Goal: Task Accomplishment & Management: Use online tool/utility

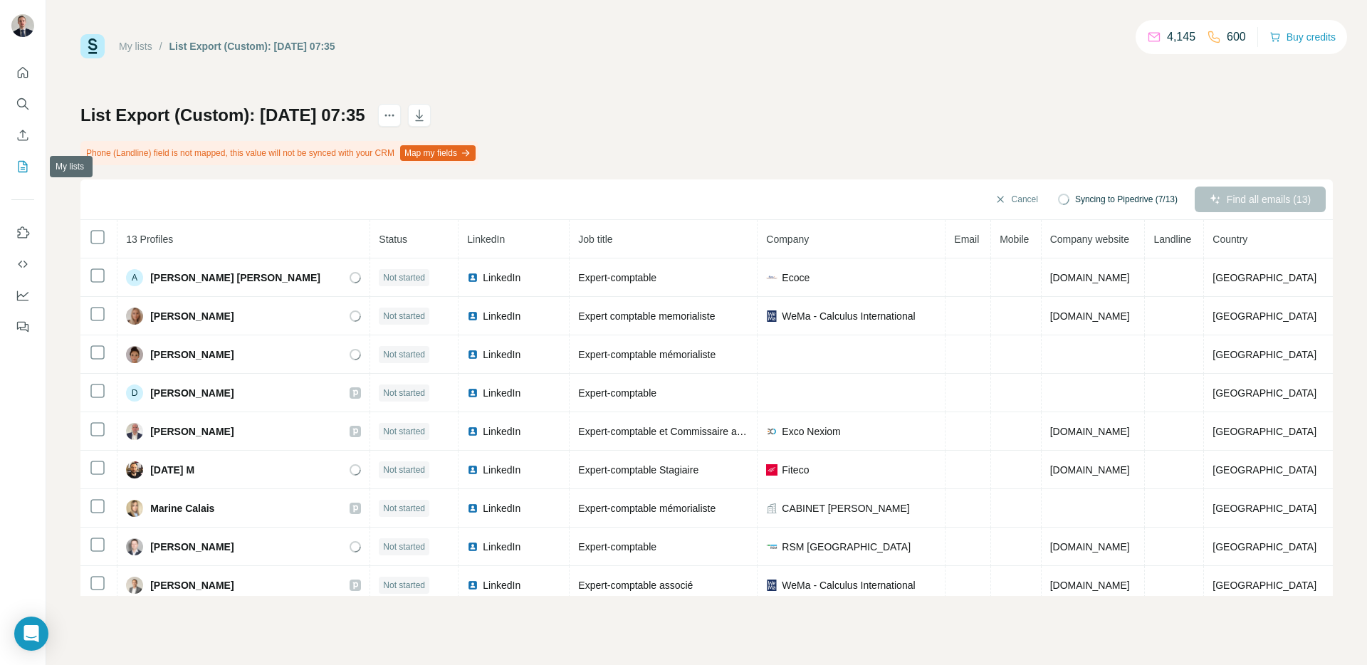
click at [21, 157] on button "My lists" at bounding box center [22, 167] width 23 height 26
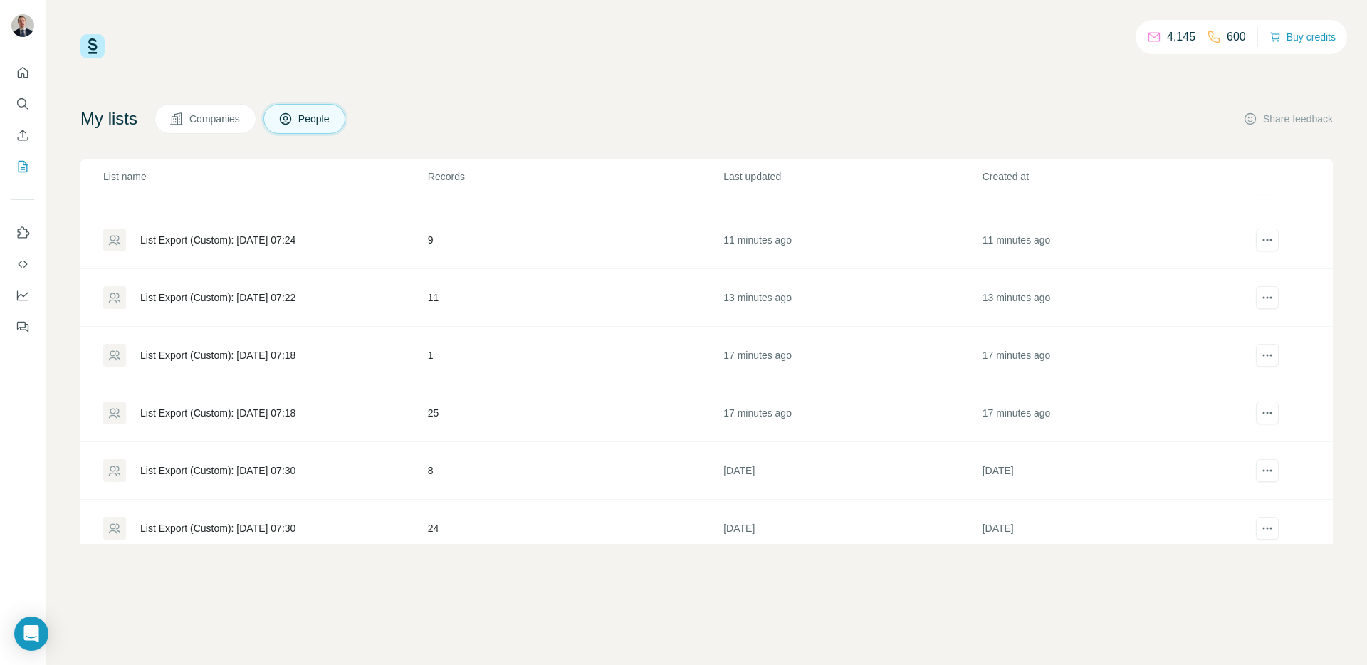
scroll to position [214, 0]
click at [219, 401] on div "List Export (Custom): [DATE] 07:18" at bounding box center [264, 412] width 323 height 23
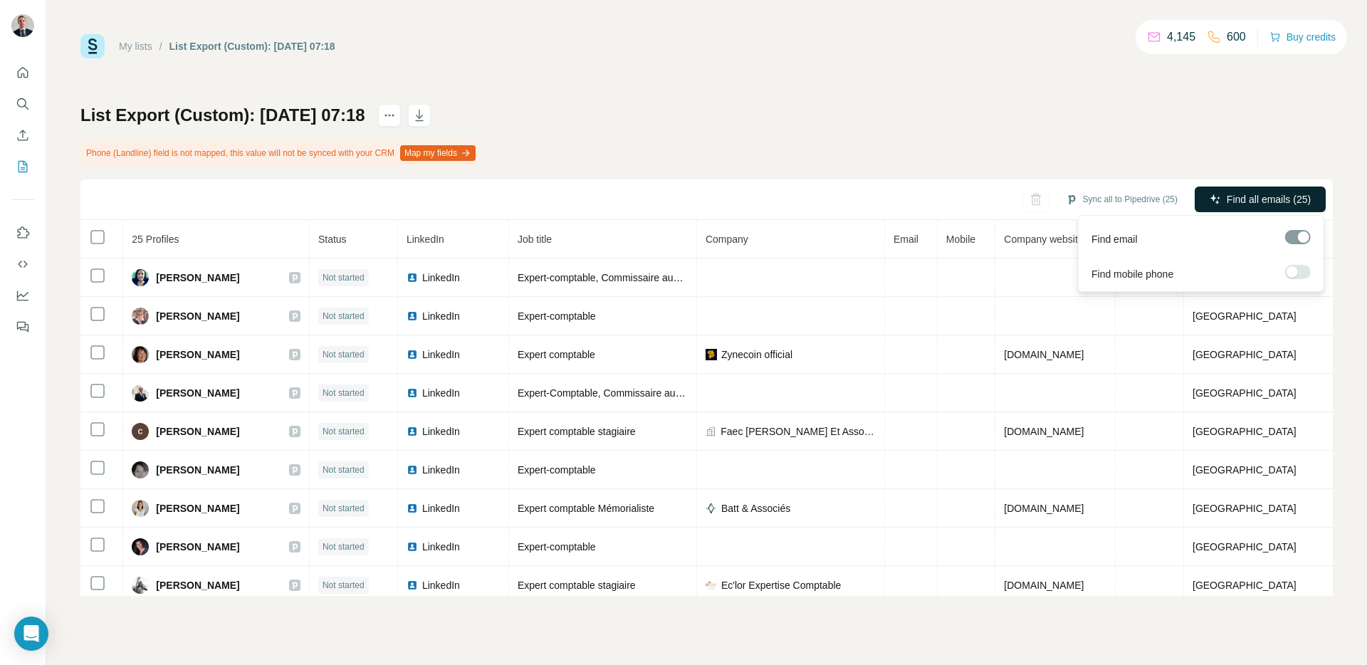
click at [1259, 190] on button "Find all emails (25)" at bounding box center [1260, 200] width 131 height 26
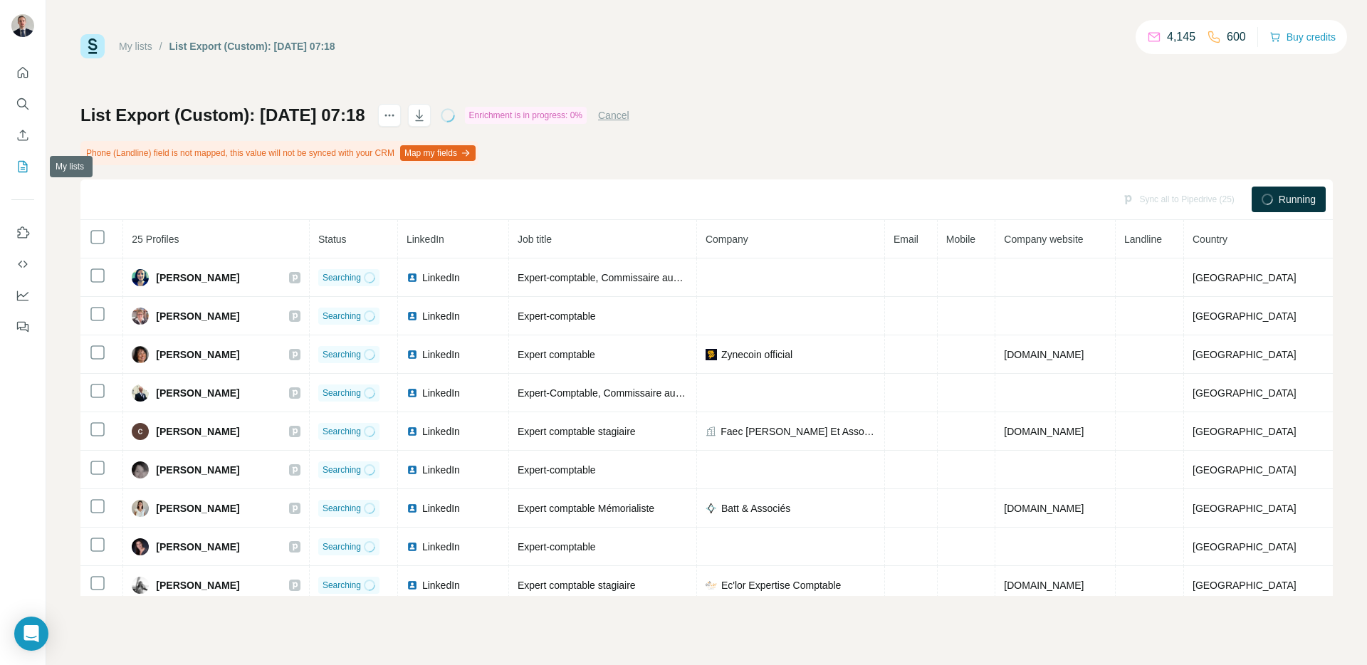
click at [19, 170] on icon "My lists" at bounding box center [23, 167] width 14 height 14
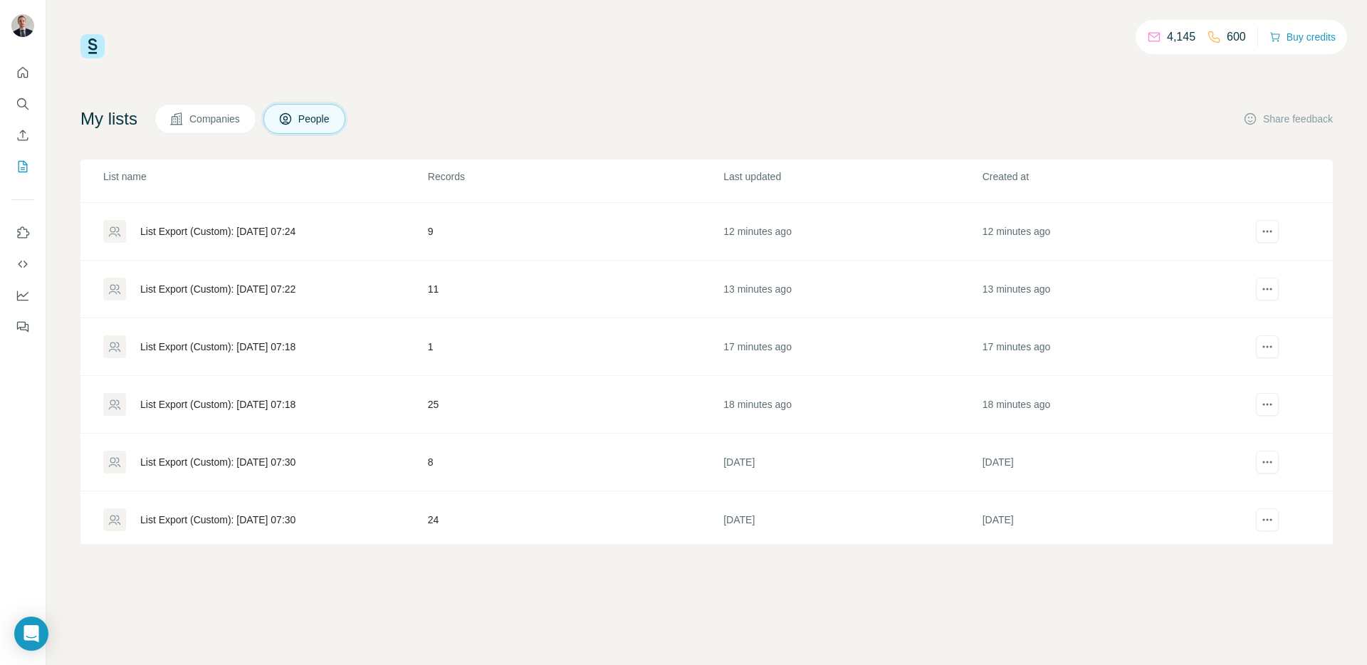
scroll to position [227, 0]
click at [237, 340] on div "List Export (Custom): [DATE] 07:18" at bounding box center [217, 342] width 155 height 14
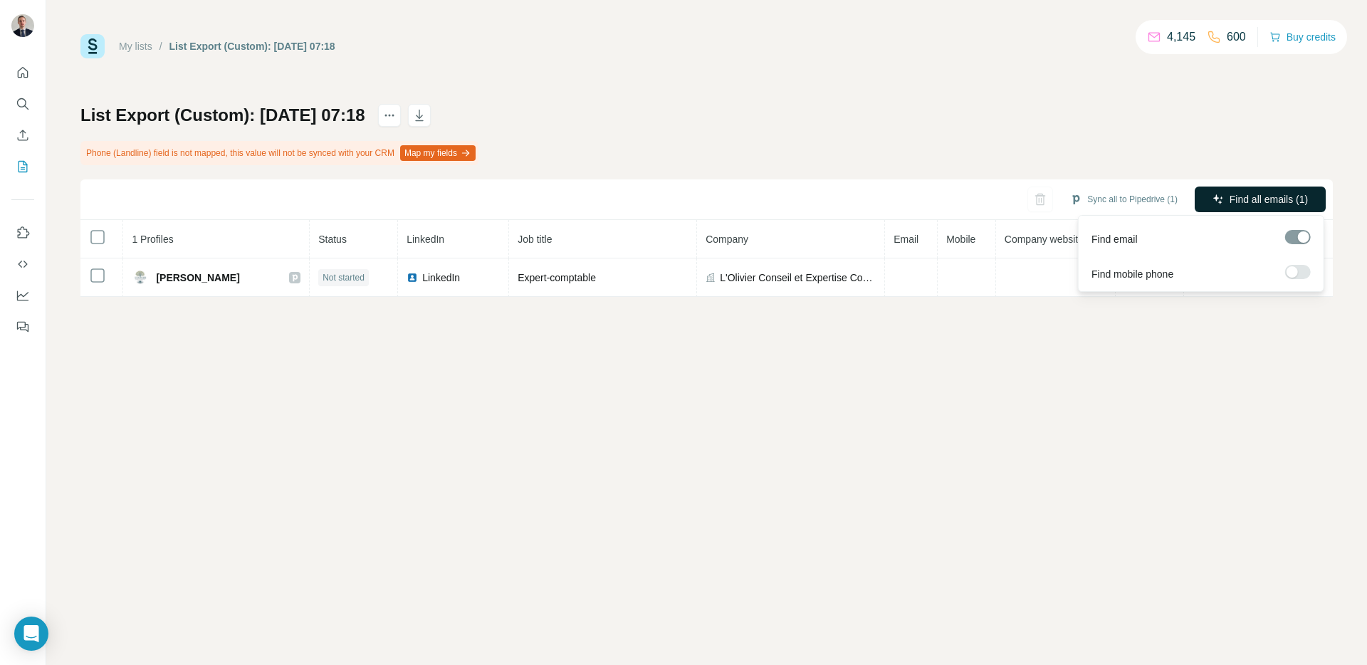
click at [1273, 202] on span "Find all emails (1)" at bounding box center [1269, 199] width 78 height 14
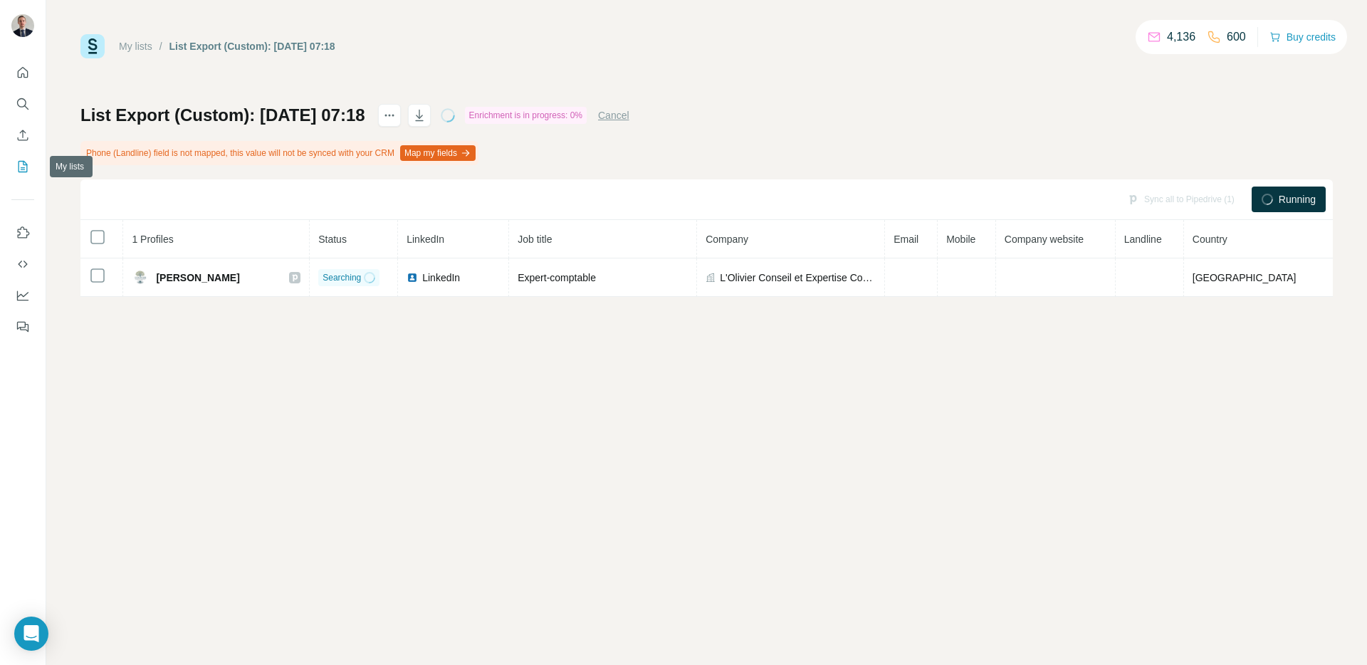
click at [26, 165] on icon "My lists" at bounding box center [23, 167] width 14 height 14
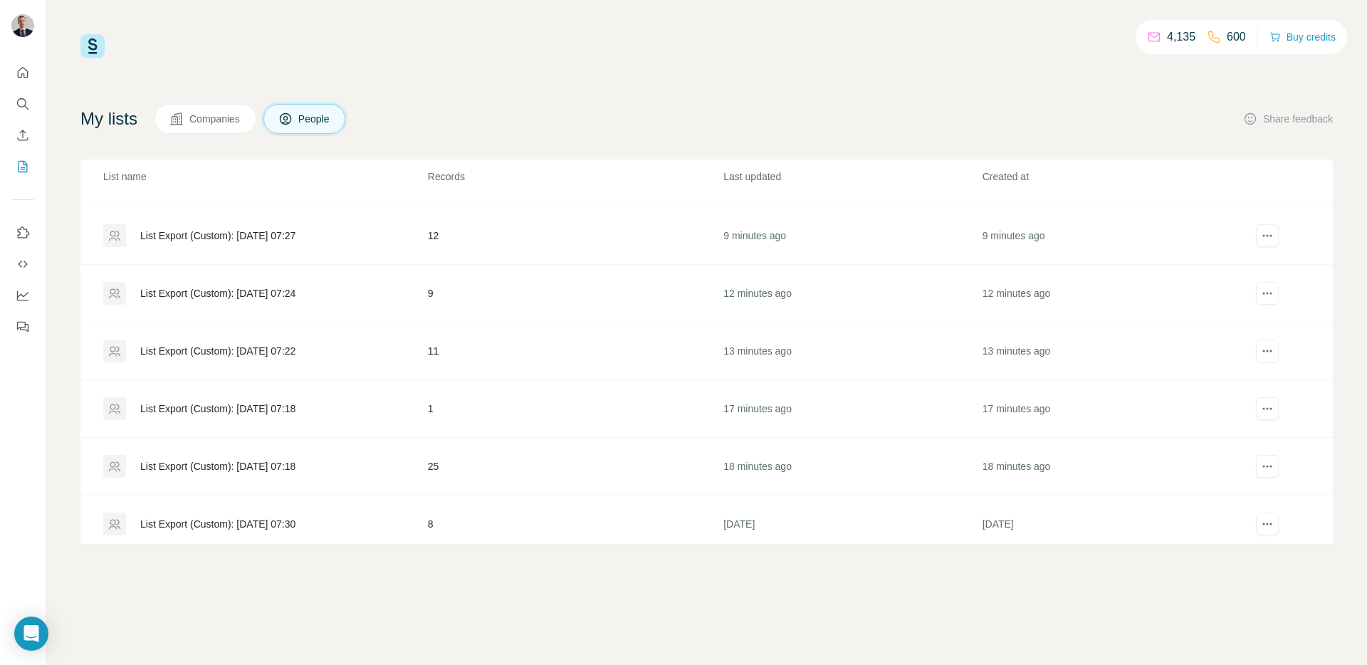
scroll to position [161, 0]
click at [258, 328] on td "List Export (Custom): [DATE] 07:22" at bounding box center [253, 351] width 347 height 58
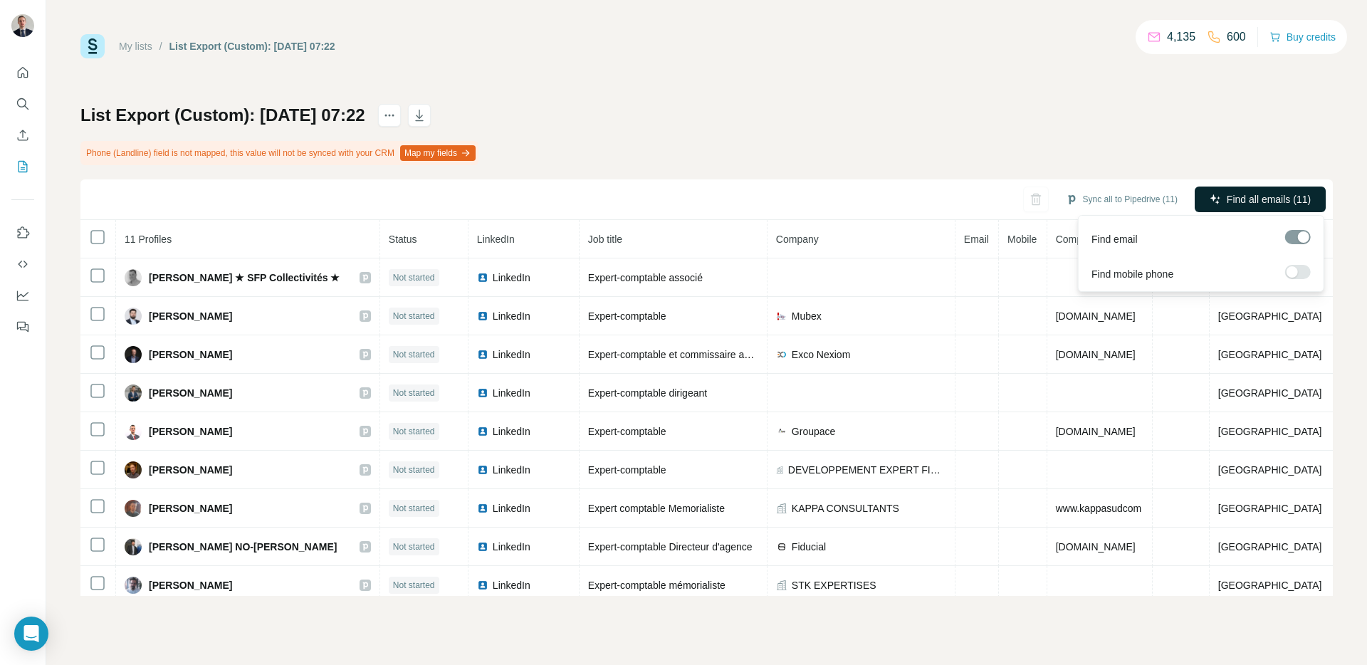
click at [1236, 194] on span "Find all emails (11)" at bounding box center [1269, 199] width 84 height 14
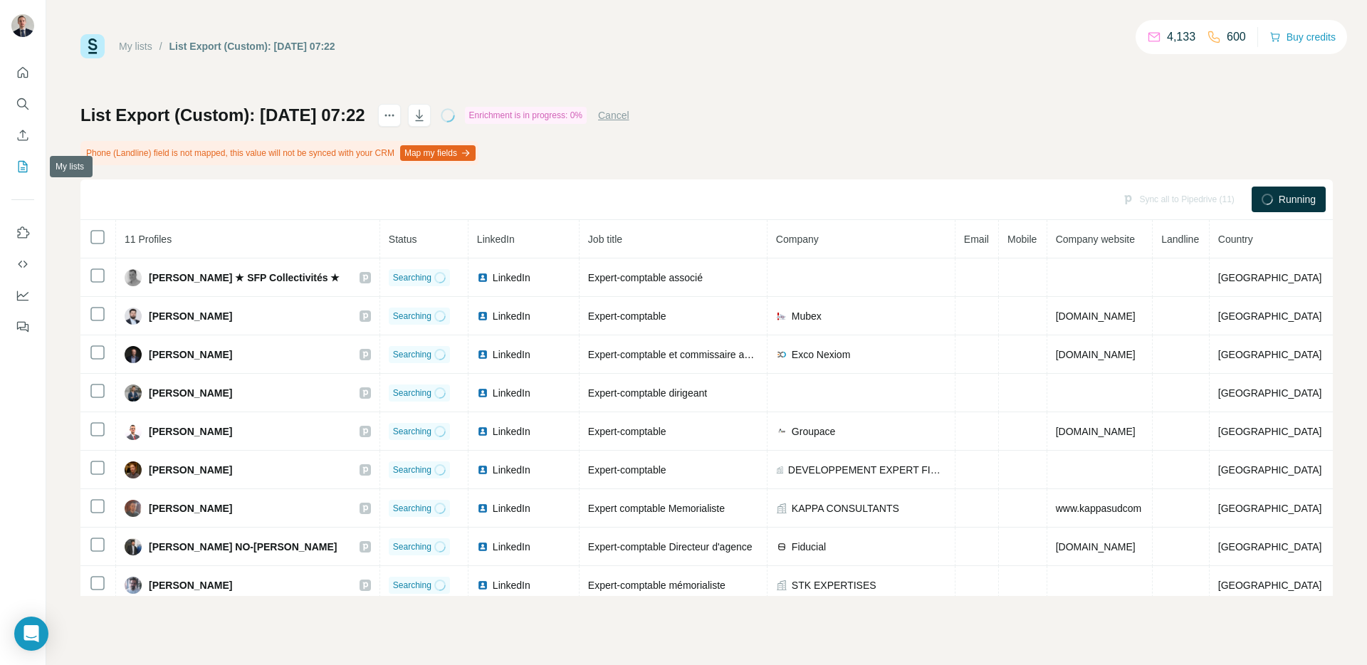
click at [26, 162] on icon "My lists" at bounding box center [23, 167] width 14 height 14
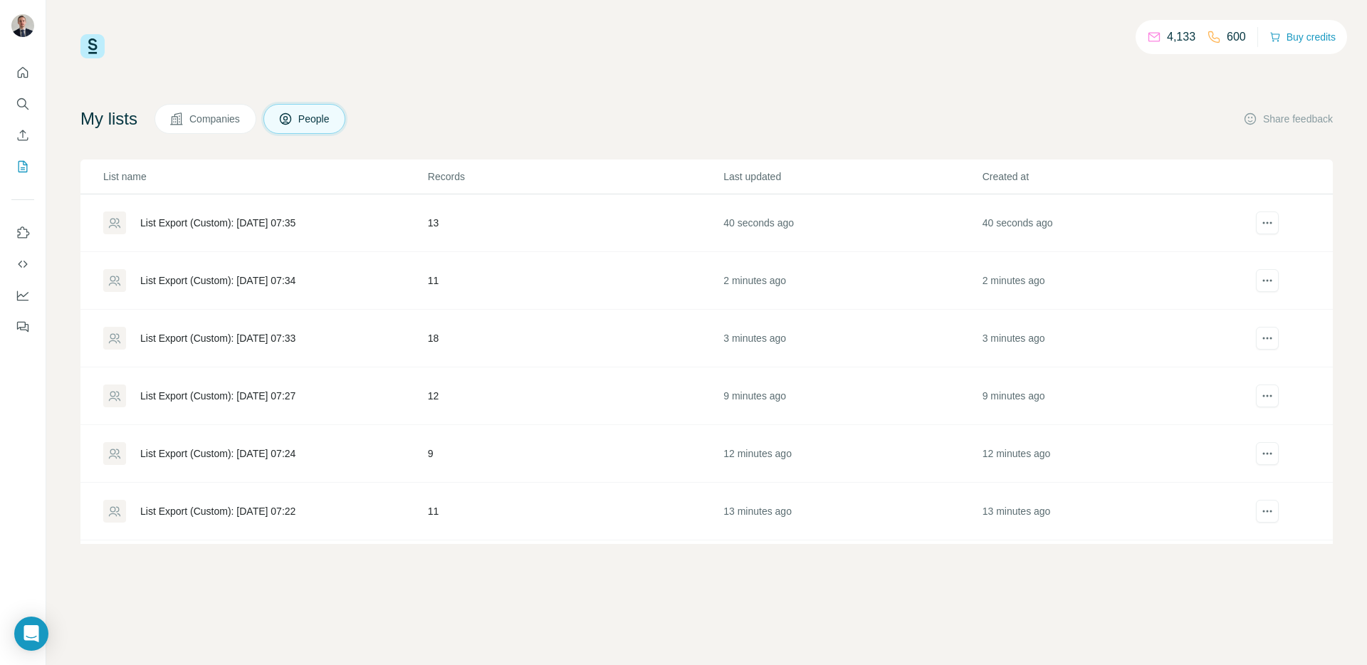
click at [226, 448] on div "List Export (Custom): [DATE] 07:24" at bounding box center [217, 454] width 155 height 14
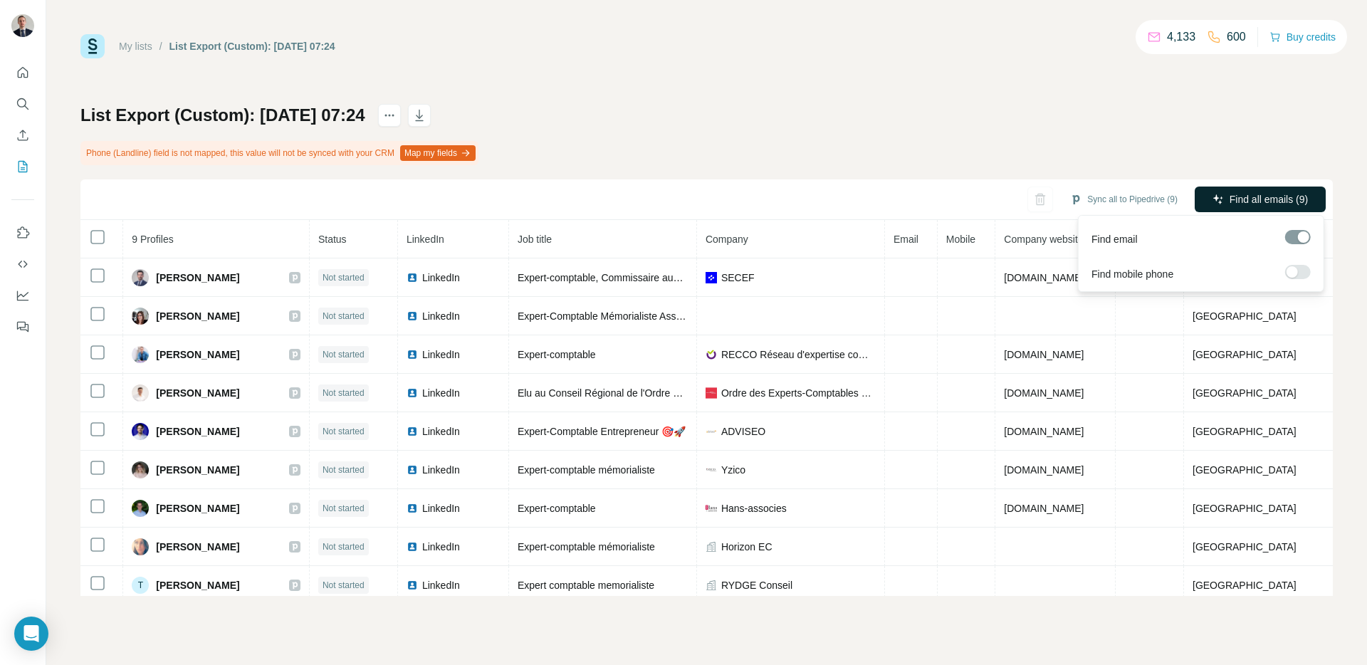
click at [1264, 194] on span "Find all emails (9)" at bounding box center [1269, 199] width 78 height 14
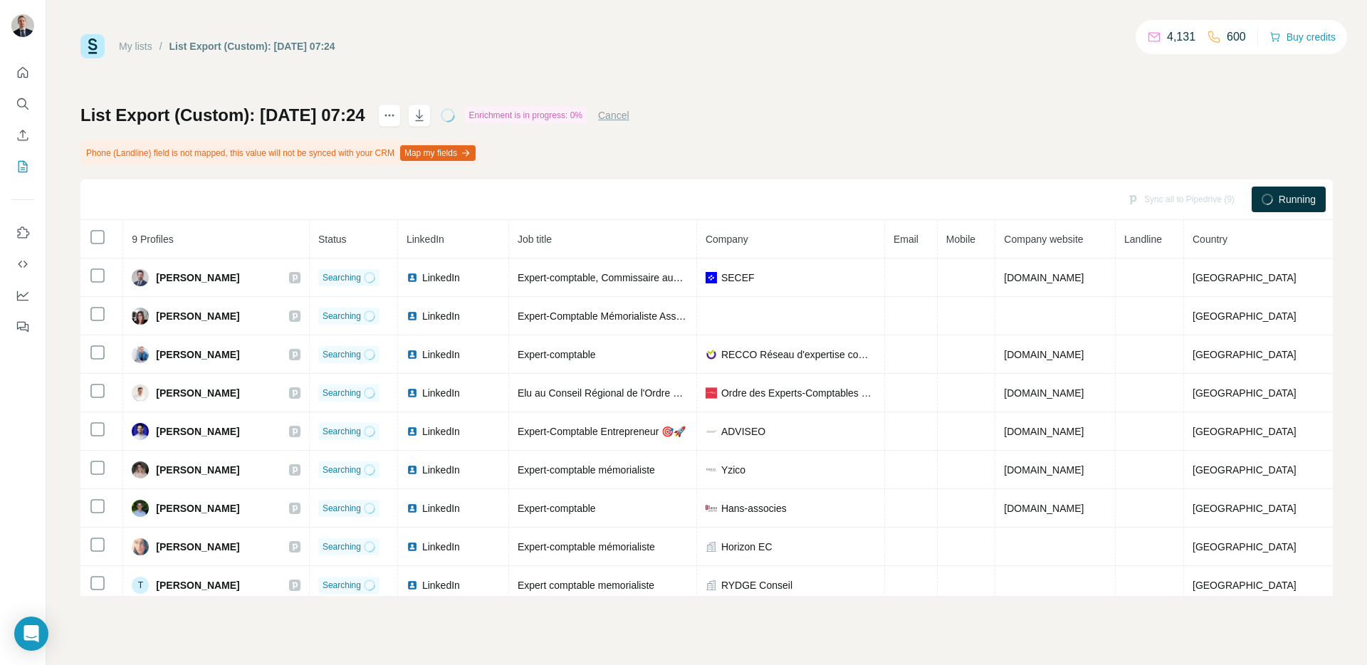
click at [11, 160] on div at bounding box center [23, 195] width 46 height 288
click at [23, 162] on icon "My lists" at bounding box center [24, 165] width 7 height 9
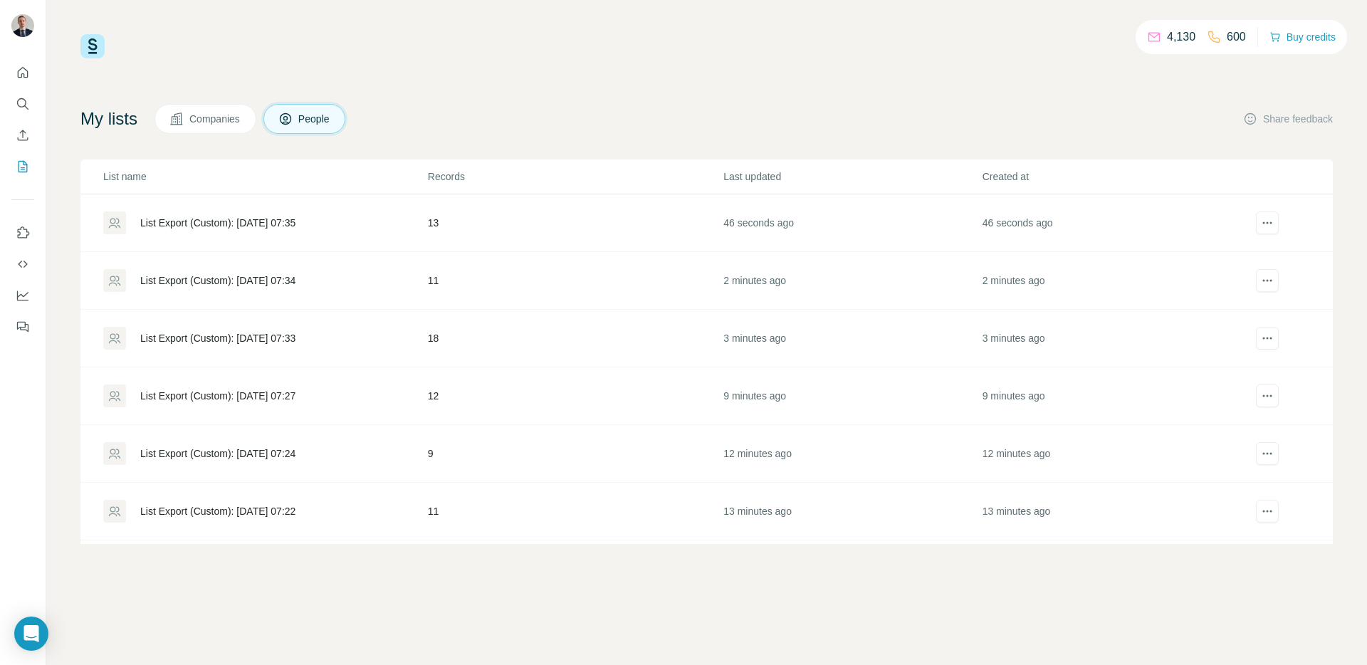
click at [217, 391] on div "List Export (Custom): [DATE] 07:27" at bounding box center [217, 396] width 155 height 14
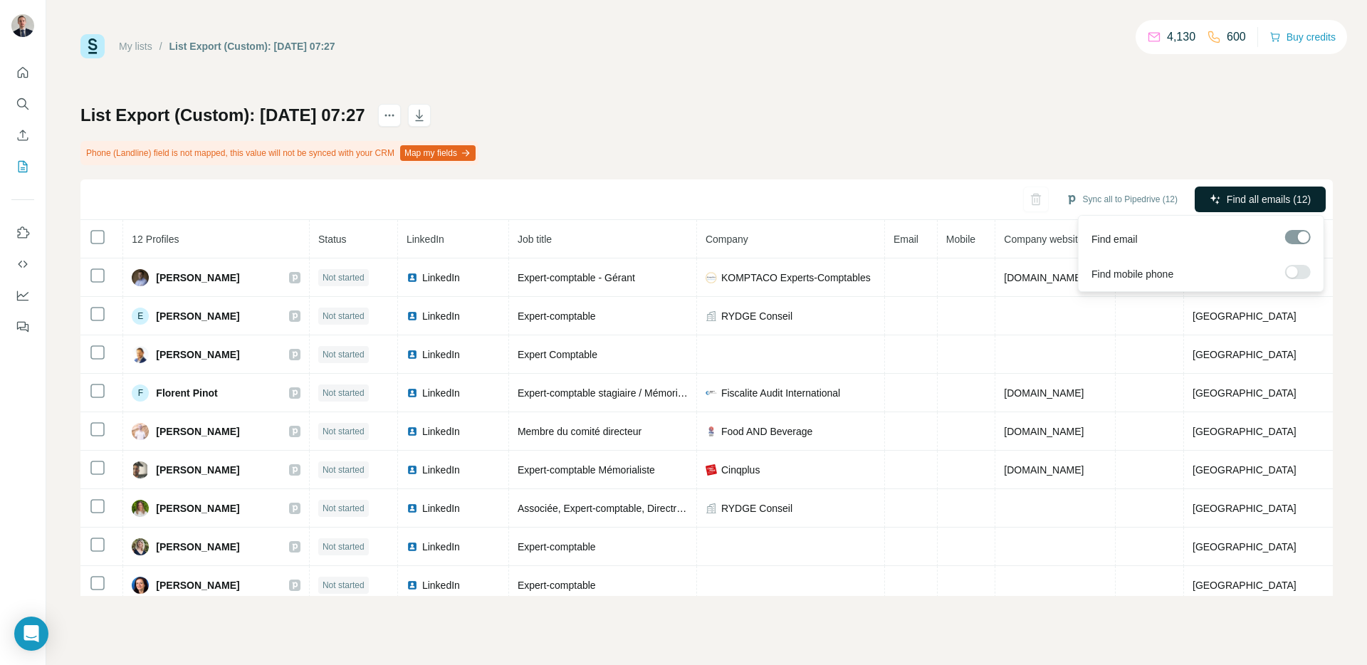
click at [1291, 202] on span "Find all emails (12)" at bounding box center [1269, 199] width 84 height 14
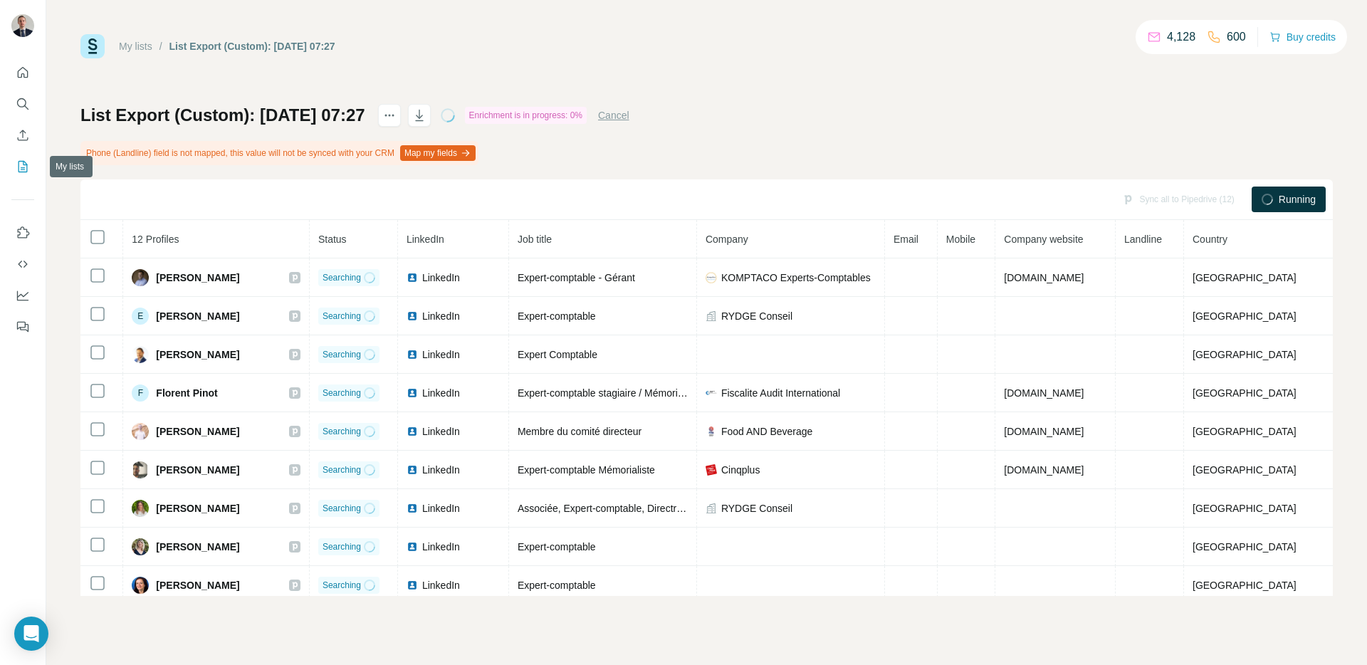
click at [23, 165] on icon "My lists" at bounding box center [23, 167] width 14 height 14
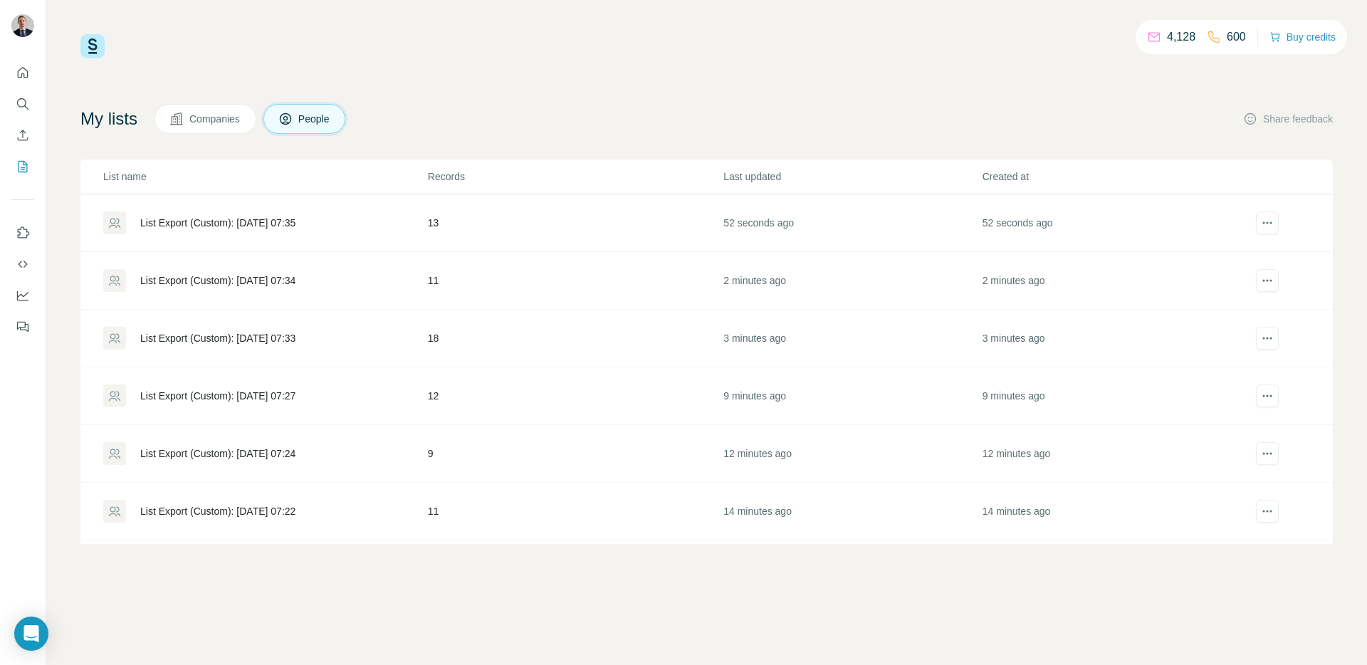
click at [261, 325] on td "List Export (Custom): [DATE] 07:33" at bounding box center [253, 339] width 347 height 58
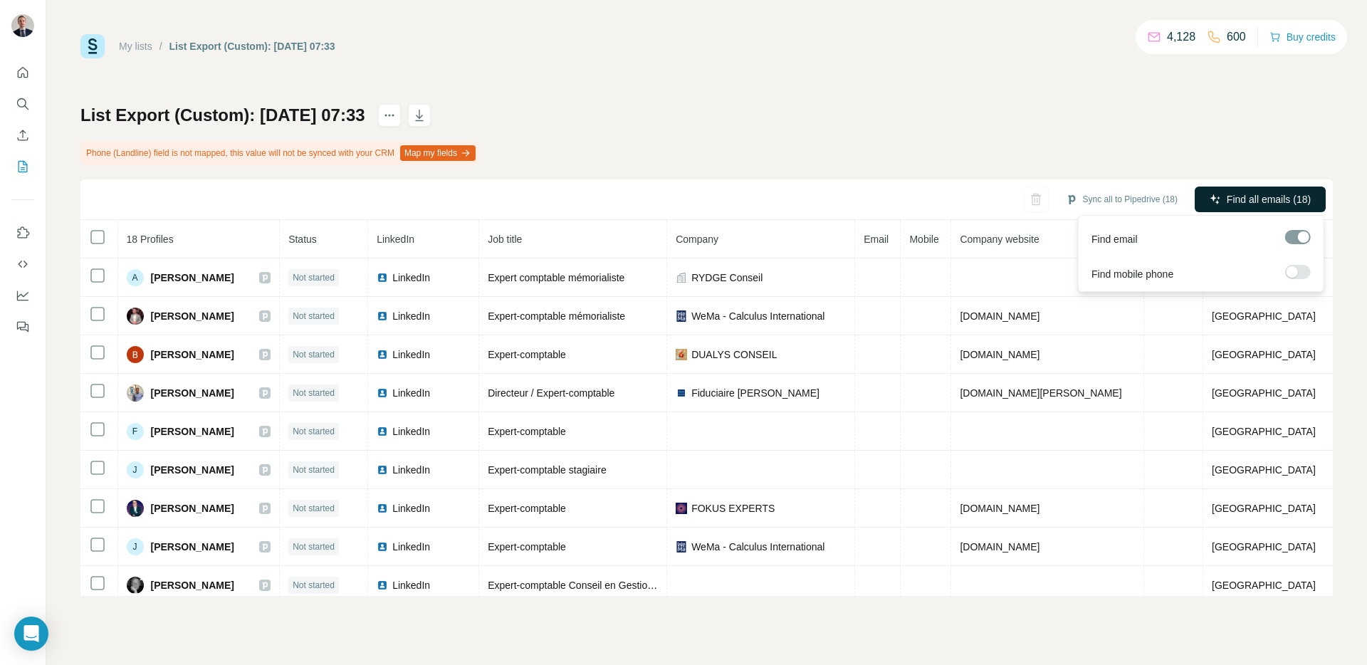
click at [1251, 195] on span "Find all emails (18)" at bounding box center [1269, 199] width 84 height 14
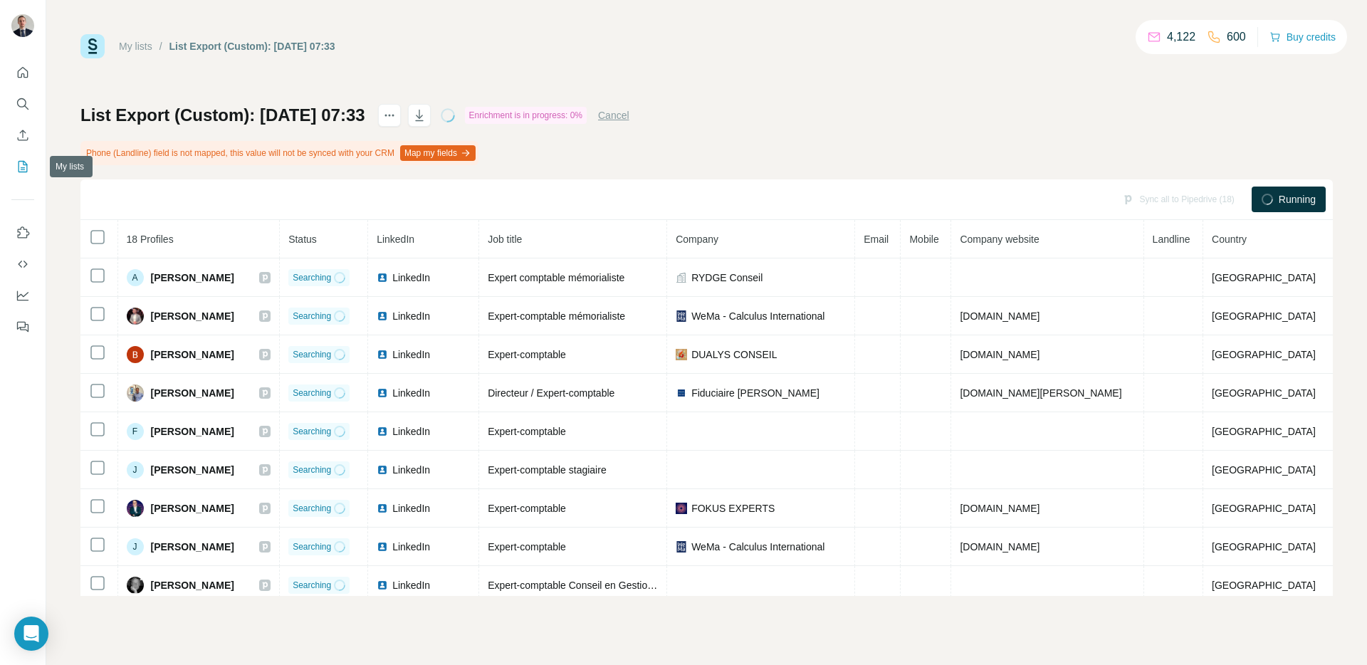
click at [24, 176] on button "My lists" at bounding box center [22, 167] width 23 height 26
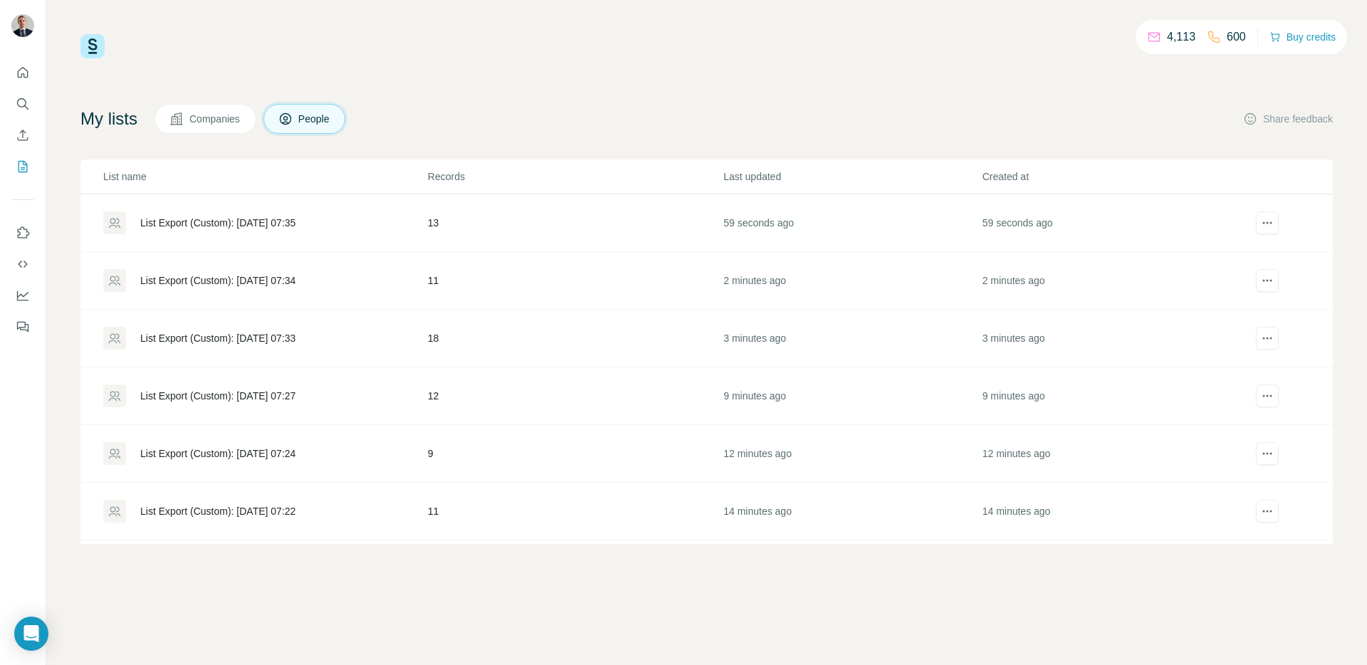
click at [296, 281] on div "List Export (Custom): [DATE] 07:34" at bounding box center [217, 280] width 155 height 14
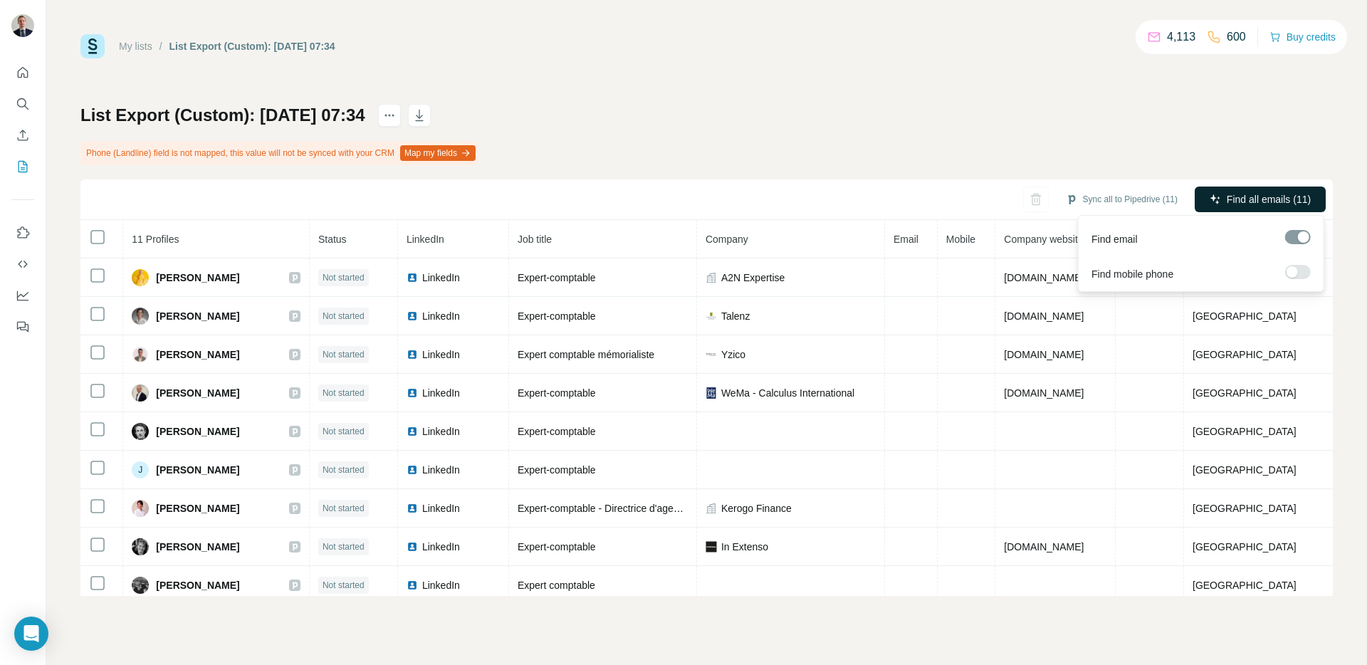
click at [1229, 194] on span "Find all emails (11)" at bounding box center [1269, 199] width 84 height 14
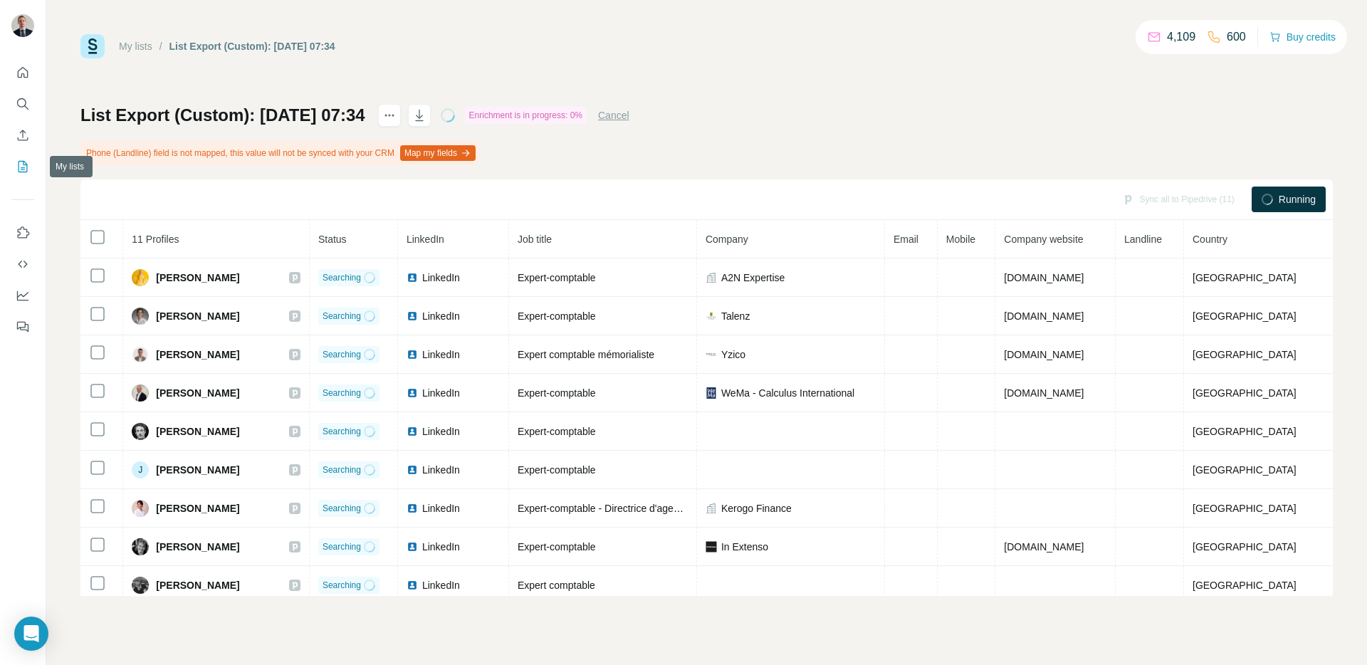
click at [16, 162] on icon "My lists" at bounding box center [23, 167] width 14 height 14
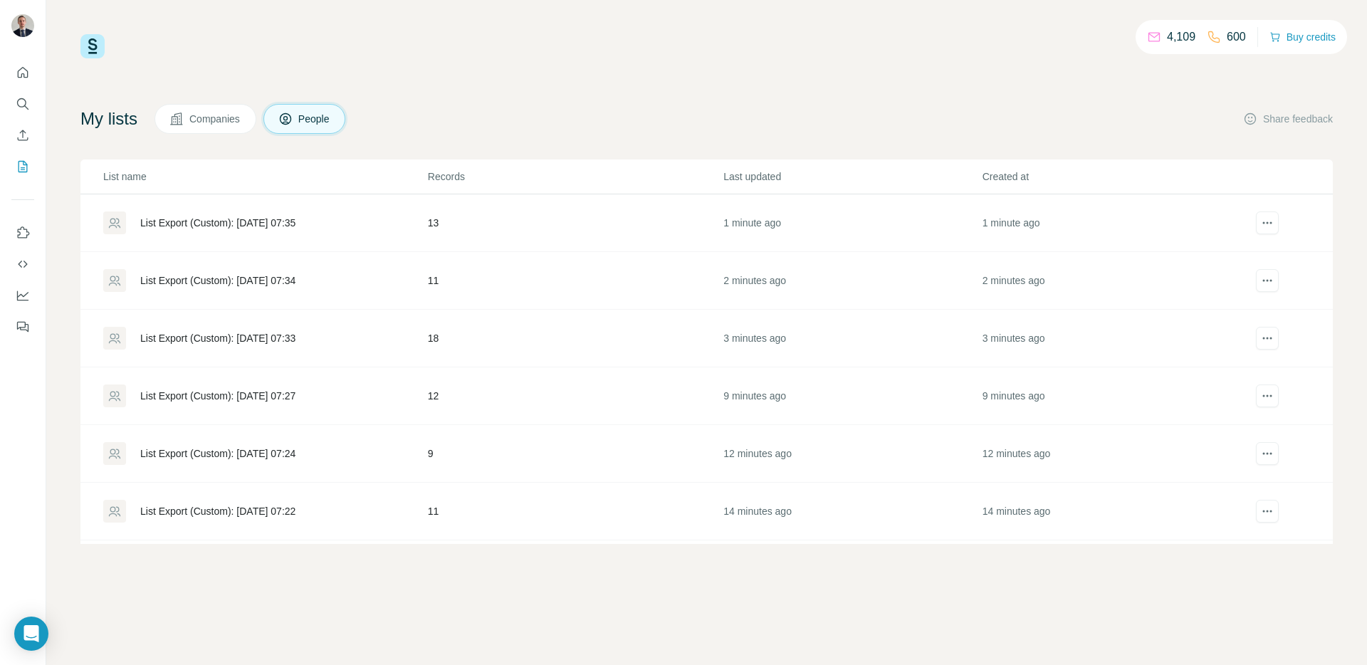
click at [286, 222] on div "List Export (Custom): [DATE] 07:35" at bounding box center [217, 223] width 155 height 14
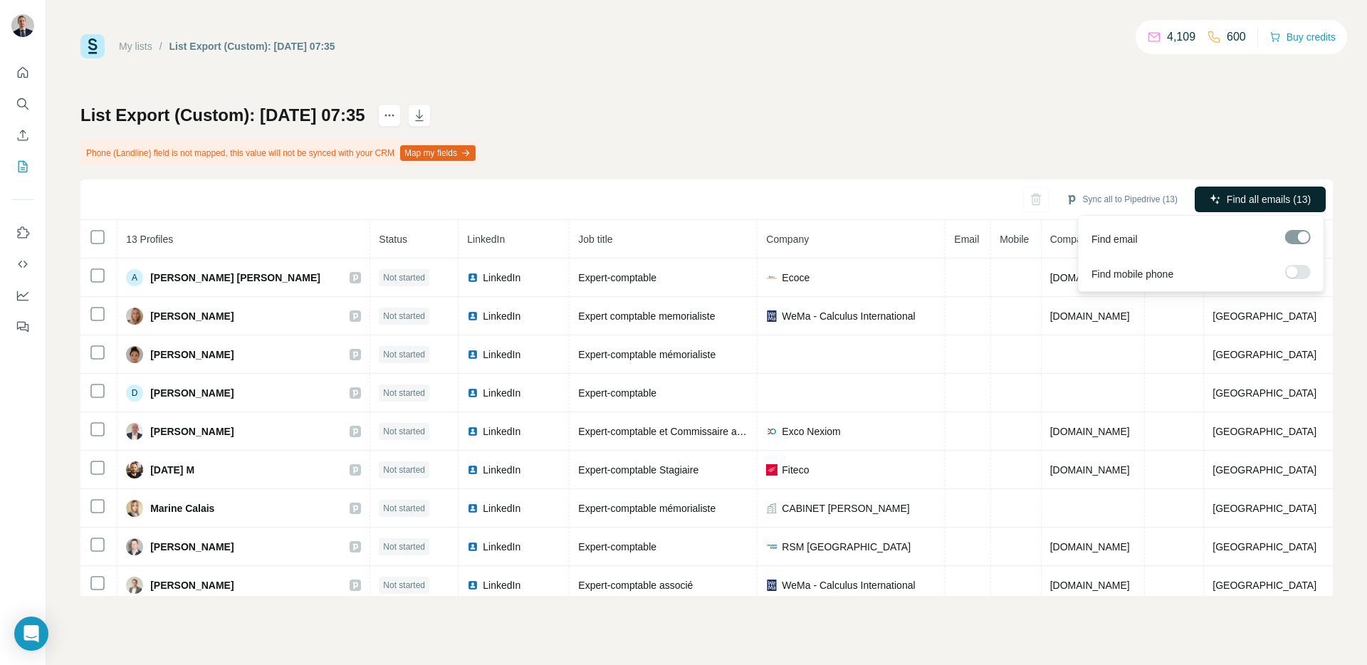
click at [1286, 195] on span "Find all emails (13)" at bounding box center [1269, 199] width 84 height 14
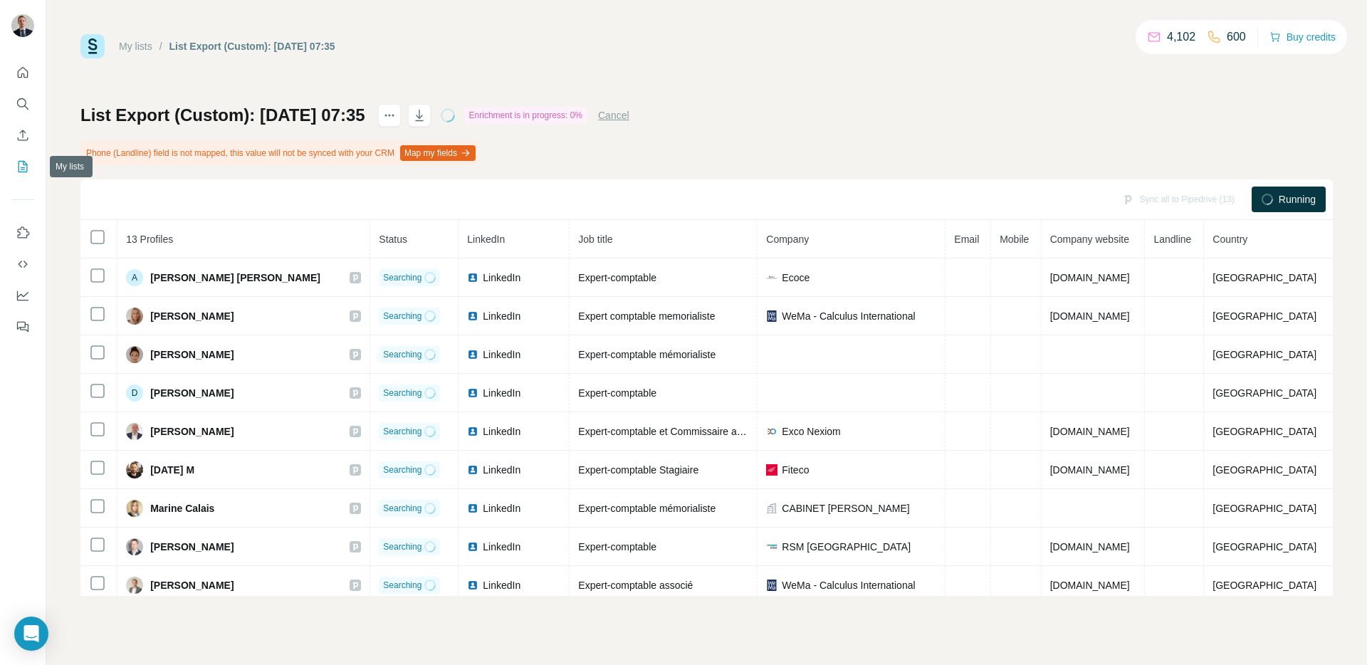
click at [16, 160] on icon "My lists" at bounding box center [23, 167] width 14 height 14
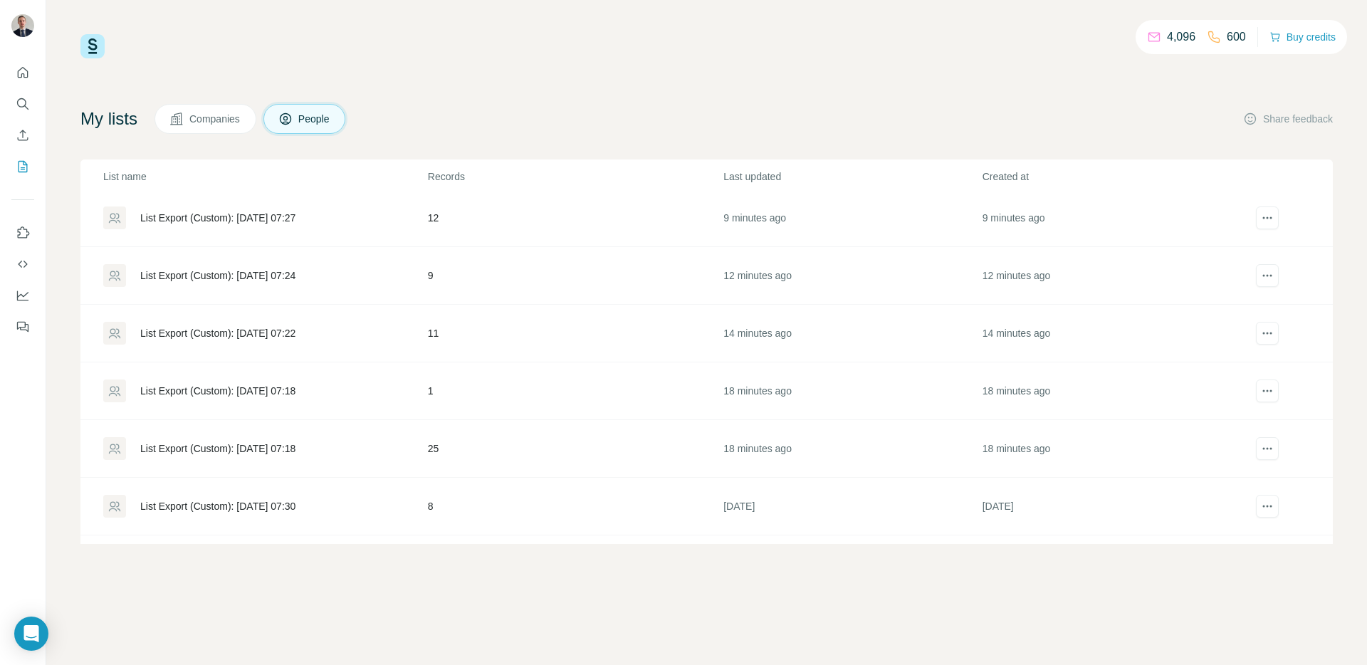
scroll to position [235, 0]
click at [219, 392] on div "List Export (Custom): [DATE] 07:18" at bounding box center [217, 392] width 155 height 14
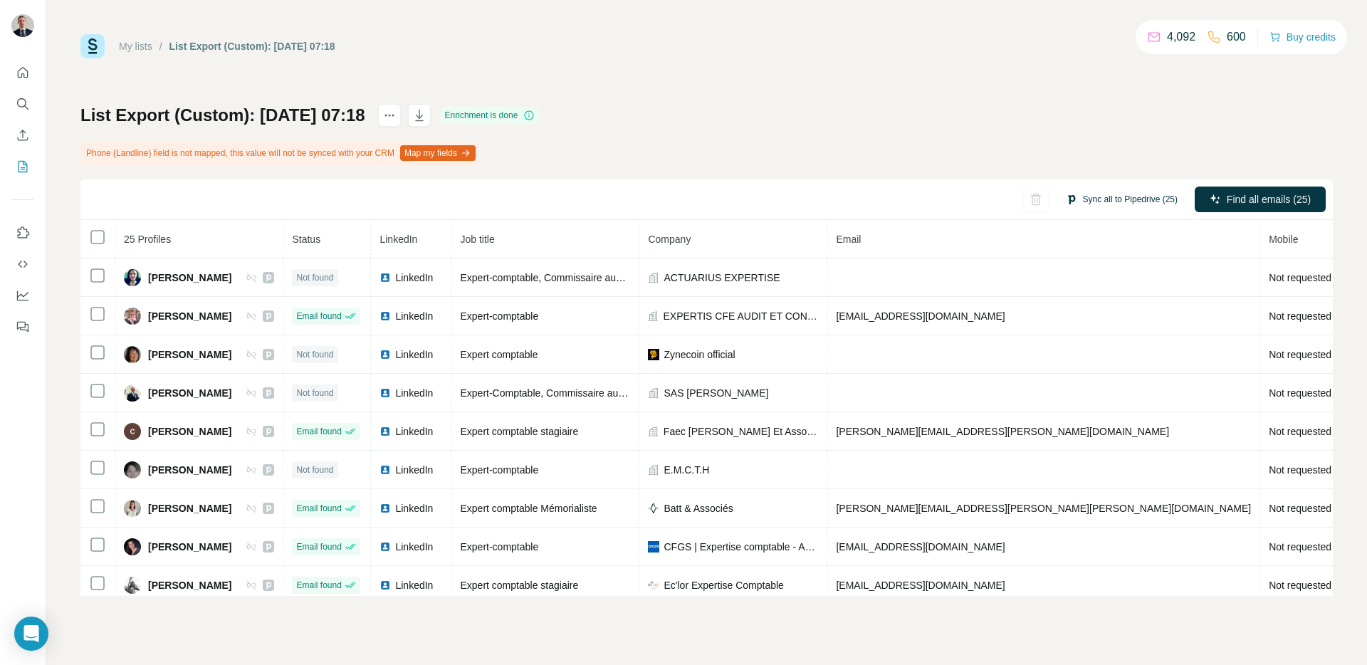
click at [1109, 195] on button "Sync all to Pipedrive (25)" at bounding box center [1122, 199] width 132 height 21
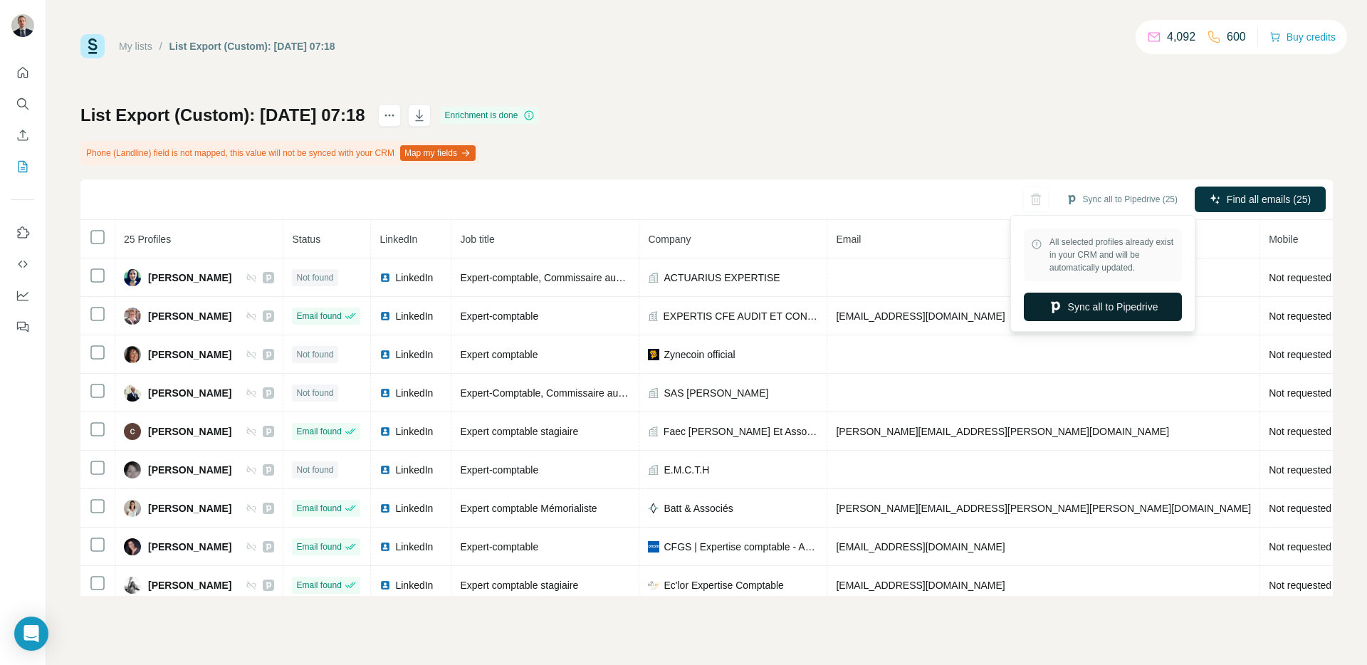
click at [1095, 304] on button "Sync all to Pipedrive" at bounding box center [1103, 307] width 158 height 28
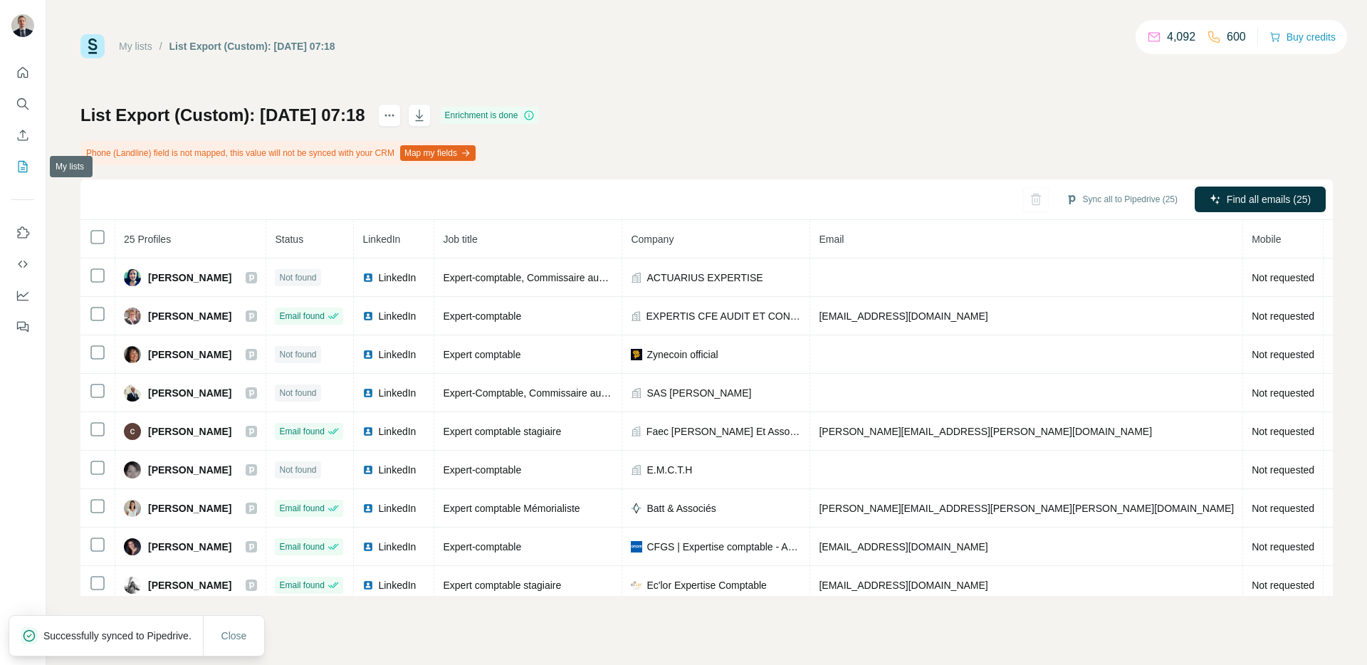
click at [19, 171] on icon "My lists" at bounding box center [23, 166] width 9 height 11
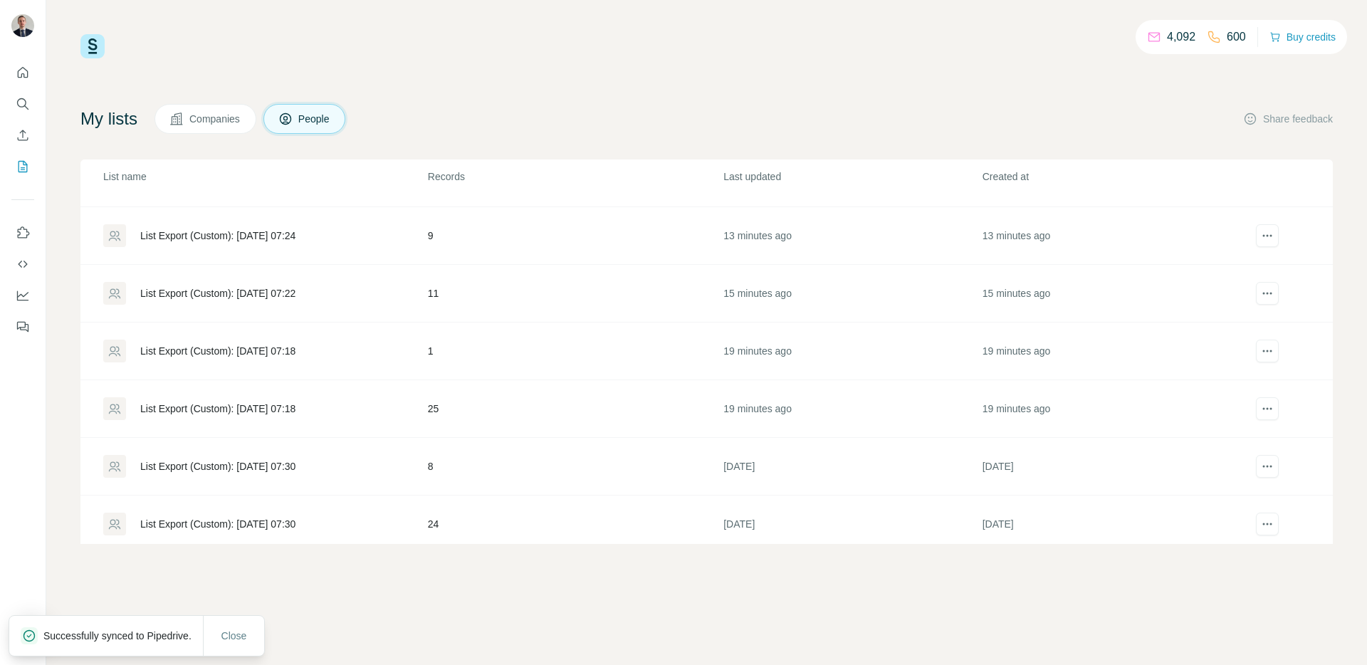
scroll to position [182, 0]
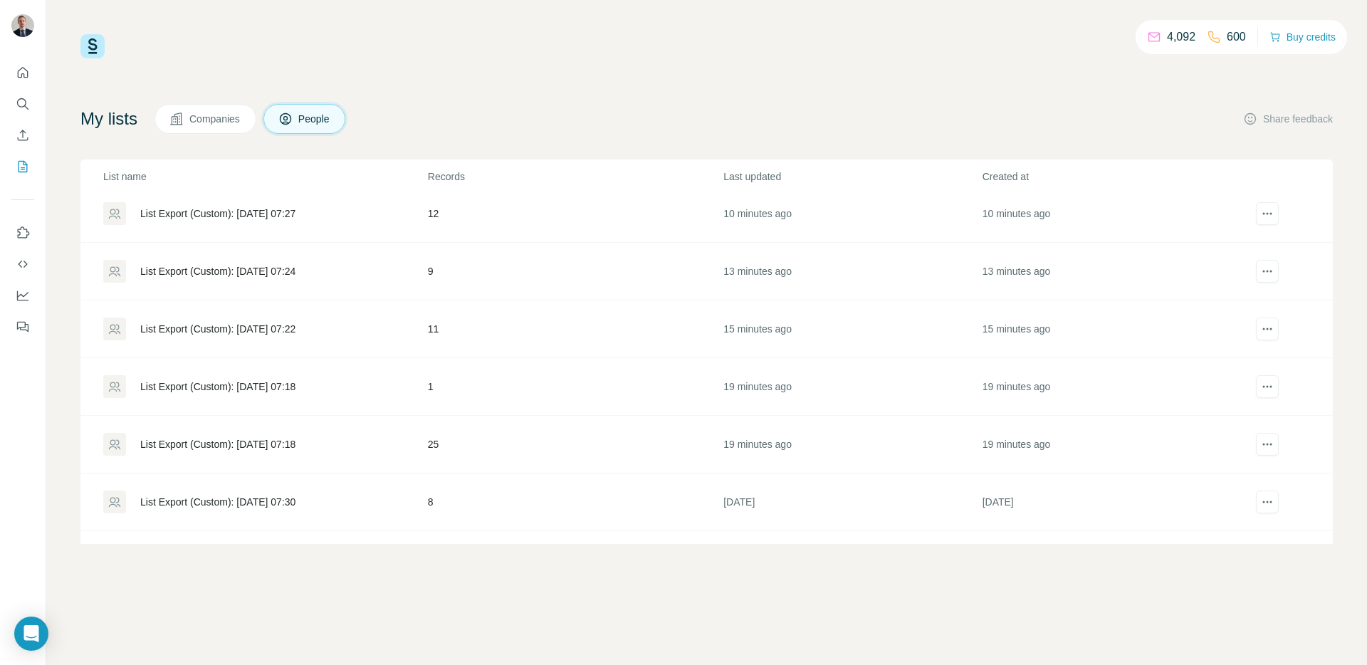
click at [296, 392] on div "List Export (Custom): [DATE] 07:18" at bounding box center [217, 387] width 155 height 14
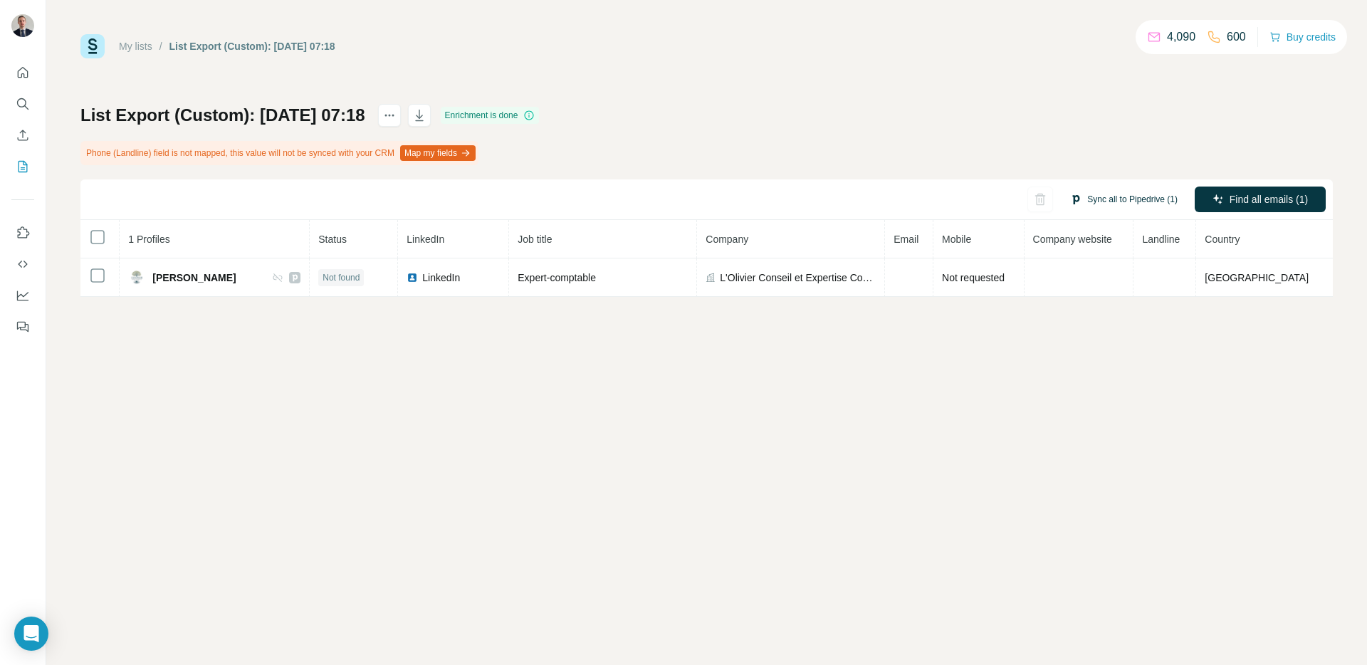
click at [1125, 196] on button "Sync all to Pipedrive (1)" at bounding box center [1123, 199] width 127 height 21
click at [723, 469] on div "My lists / List Export (Custom): [DATE] 07:18 4,090 600 Buy credits List Export…" at bounding box center [706, 332] width 1321 height 665
click at [15, 156] on button "My lists" at bounding box center [22, 167] width 23 height 26
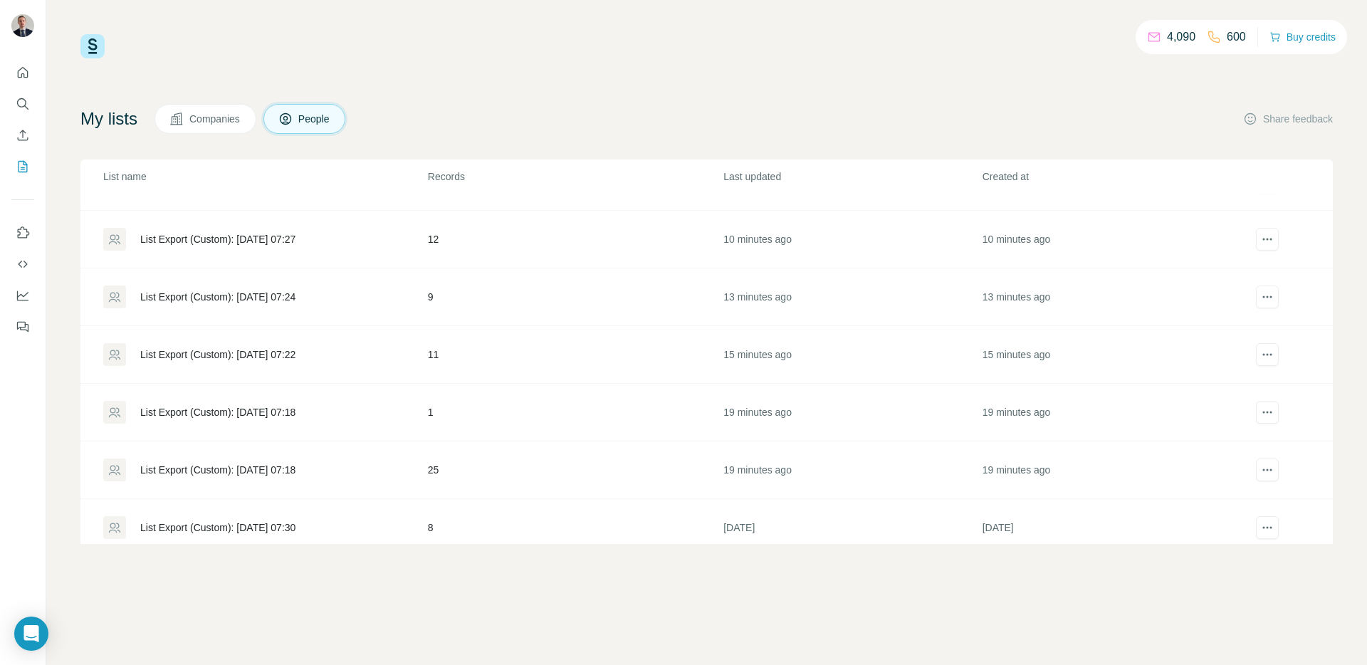
scroll to position [157, 0]
click at [293, 357] on div "List Export (Custom): [DATE] 07:22" at bounding box center [217, 354] width 155 height 14
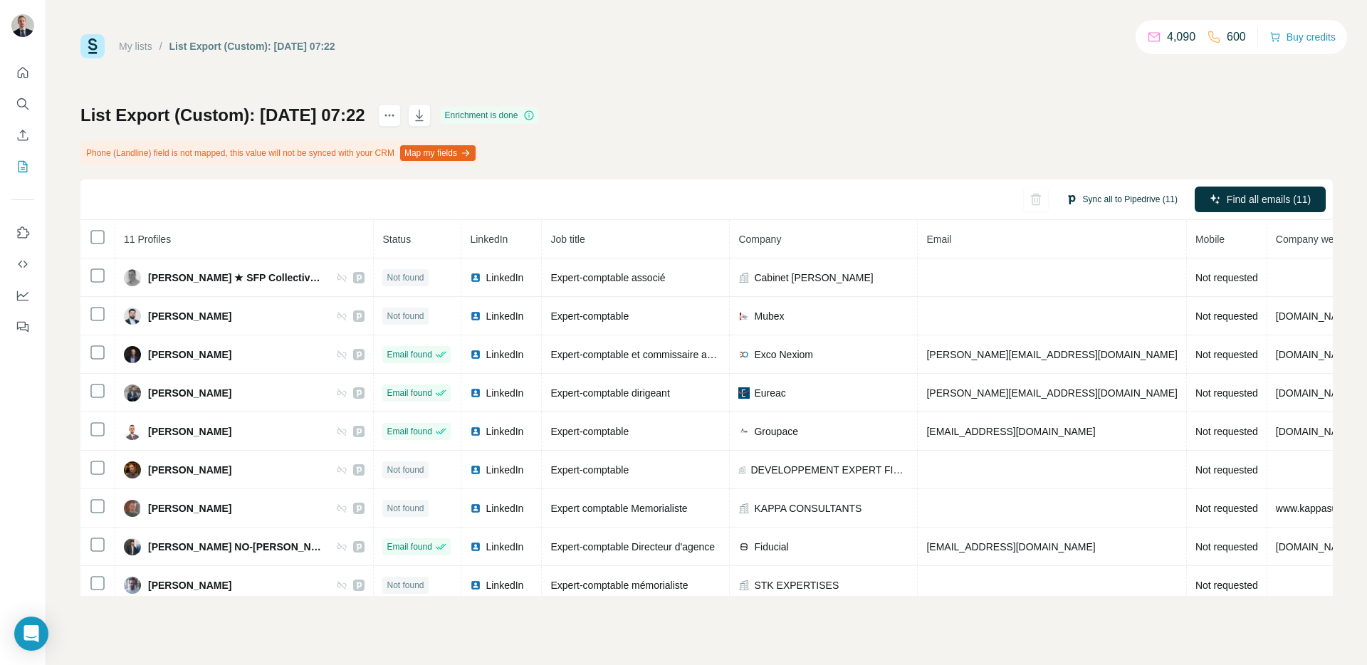
click at [1080, 196] on button "Sync all to Pipedrive (11)" at bounding box center [1122, 199] width 132 height 21
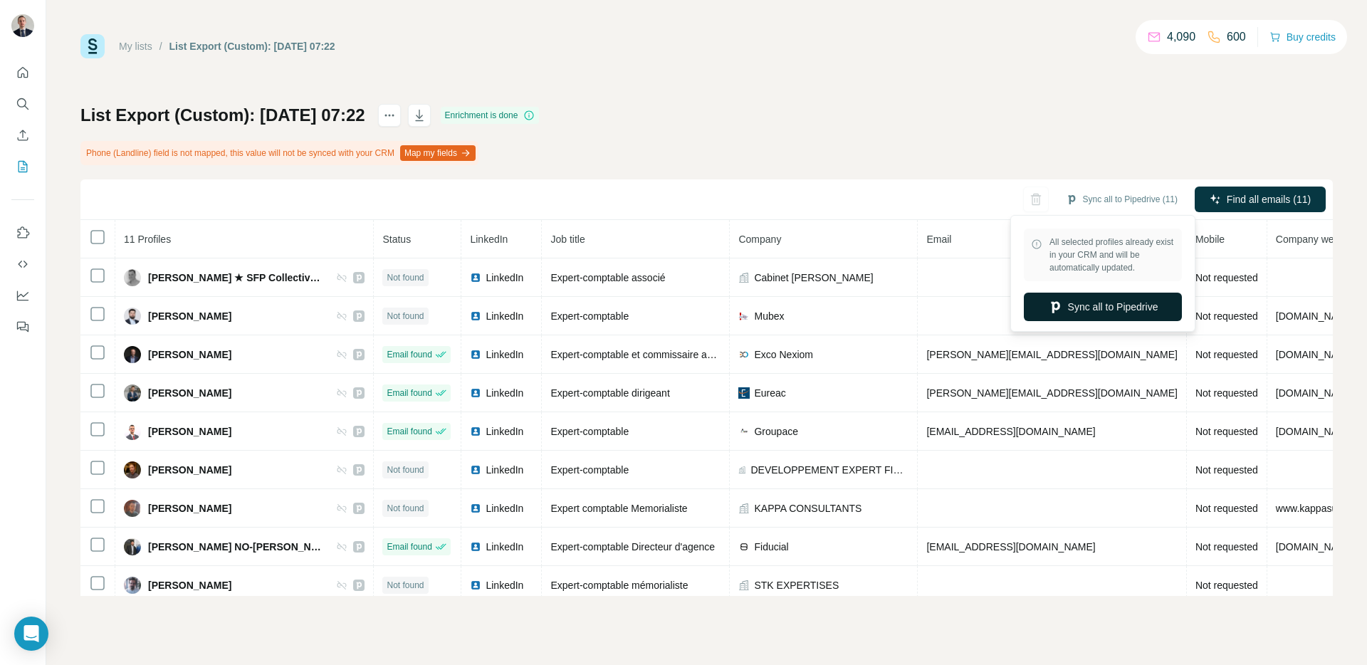
click at [1060, 315] on button "Sync all to Pipedrive" at bounding box center [1103, 307] width 158 height 28
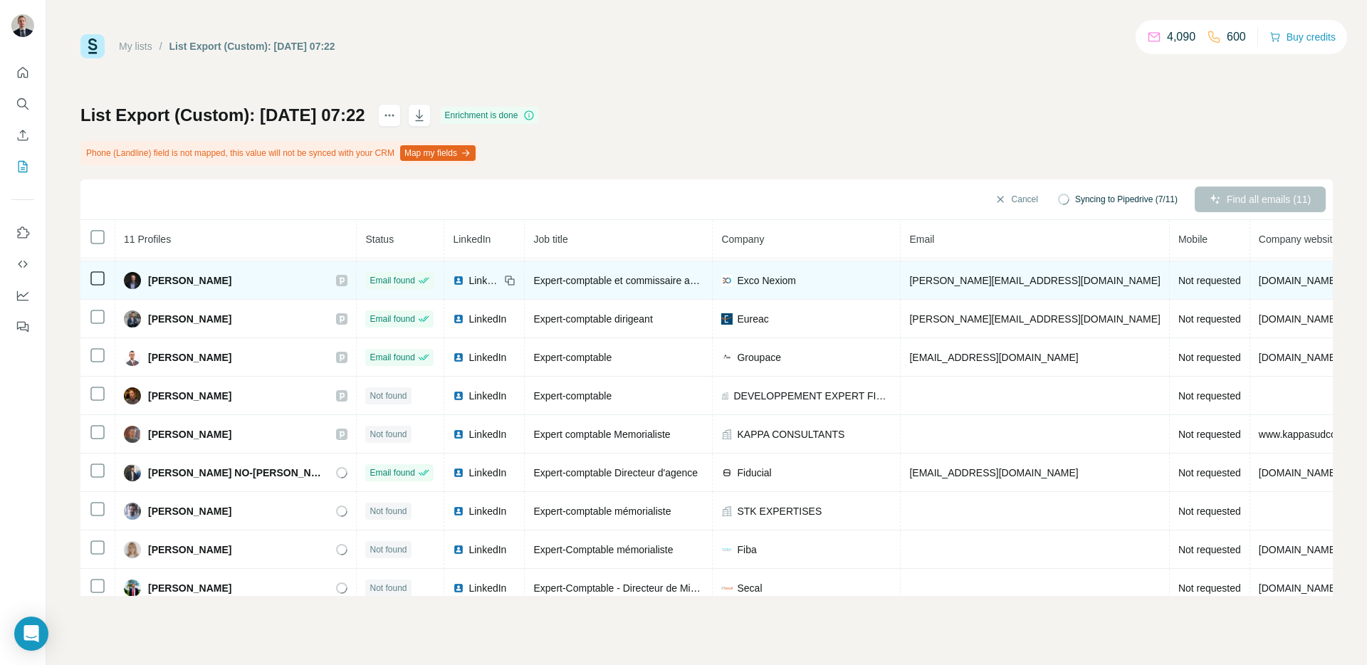
scroll to position [85, 0]
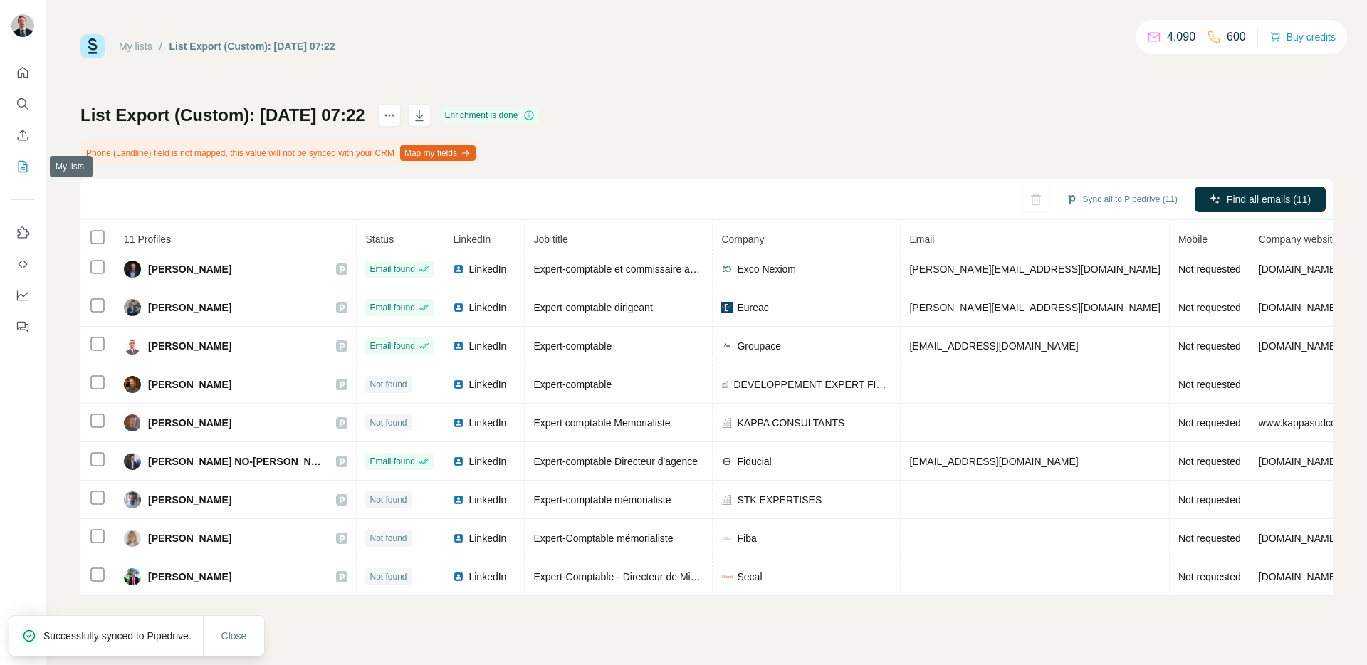
click at [16, 169] on icon "My lists" at bounding box center [23, 167] width 14 height 14
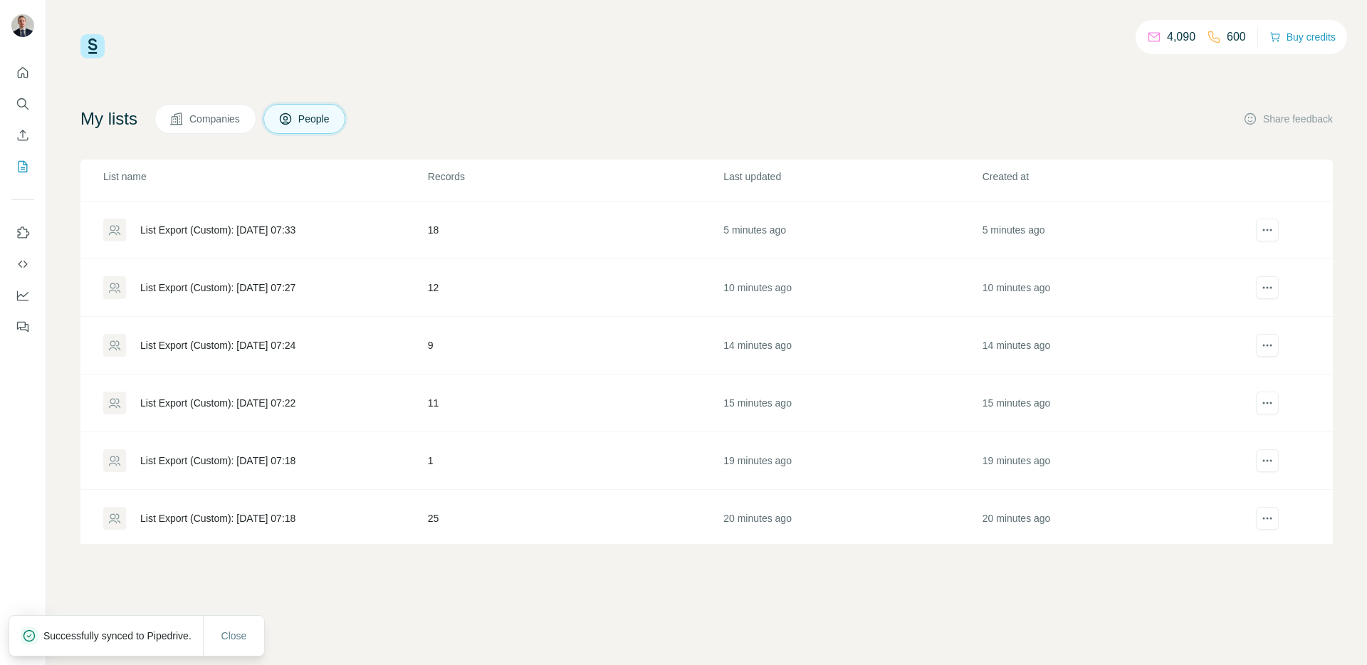
scroll to position [113, 0]
click at [285, 344] on div "List Export (Custom): [DATE] 07:24" at bounding box center [217, 341] width 155 height 14
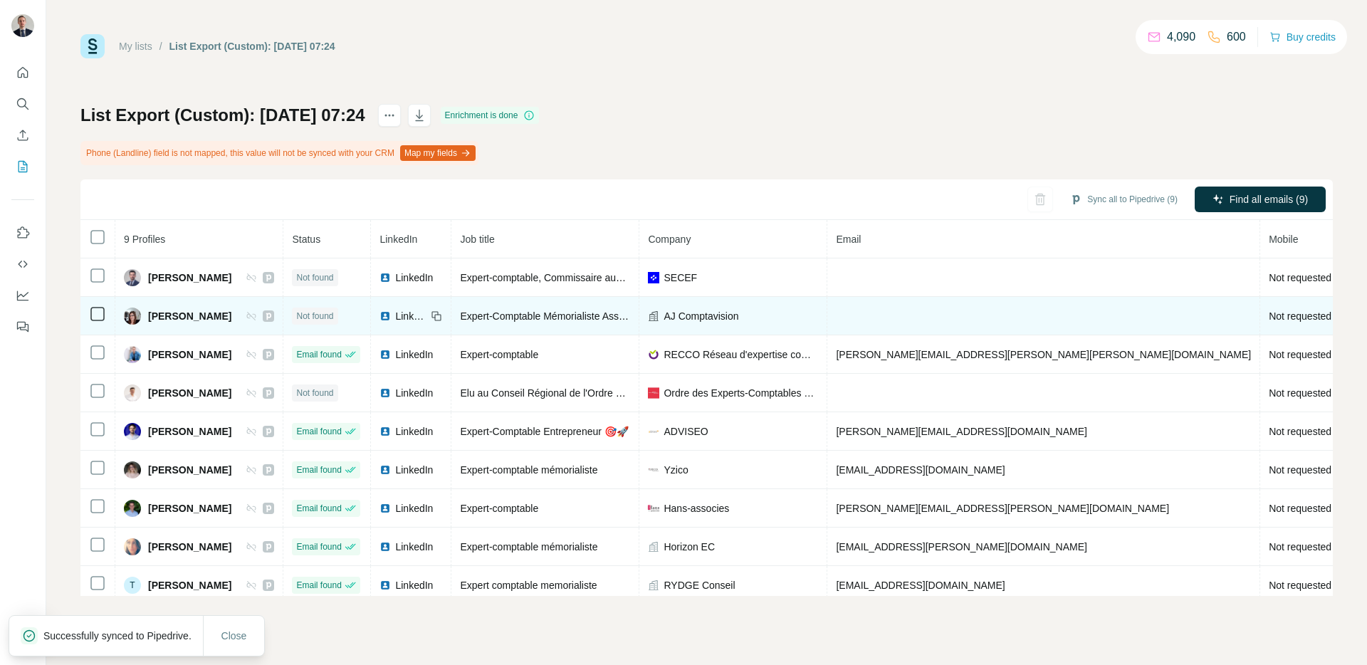
scroll to position [9, 0]
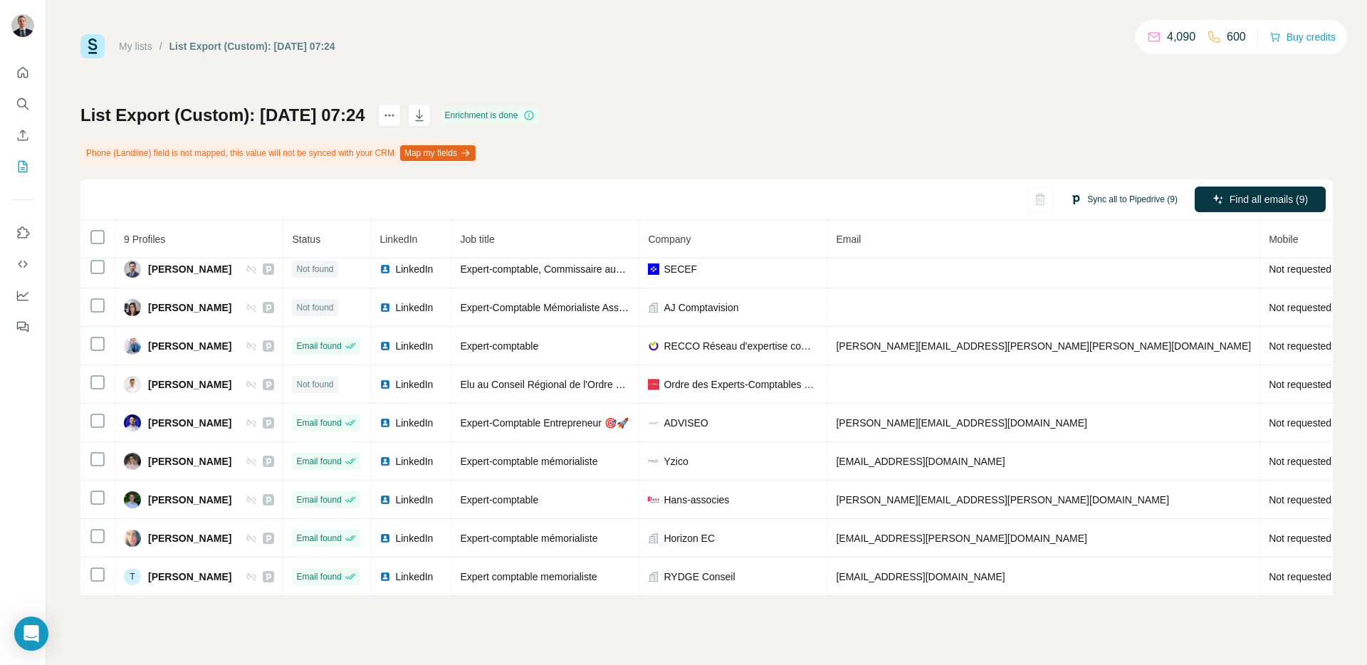
click at [1126, 191] on button "Sync all to Pipedrive (9)" at bounding box center [1123, 199] width 127 height 21
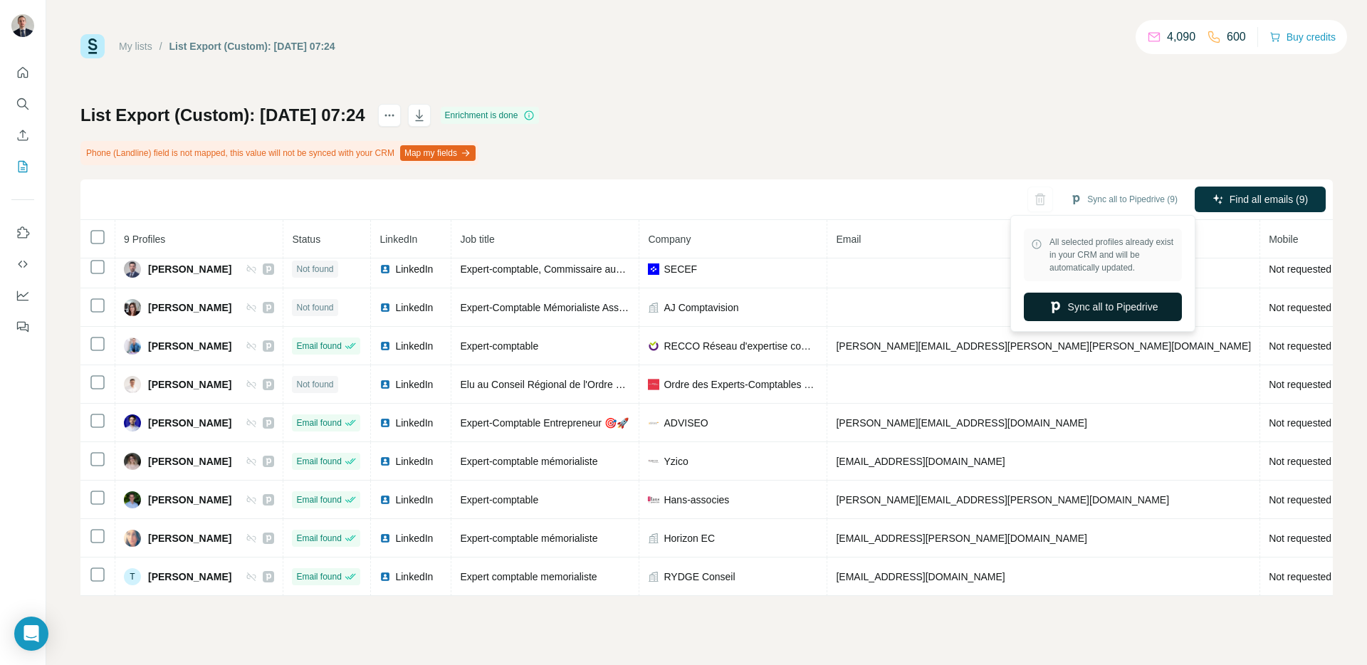
click at [1082, 311] on button "Sync all to Pipedrive" at bounding box center [1103, 307] width 158 height 28
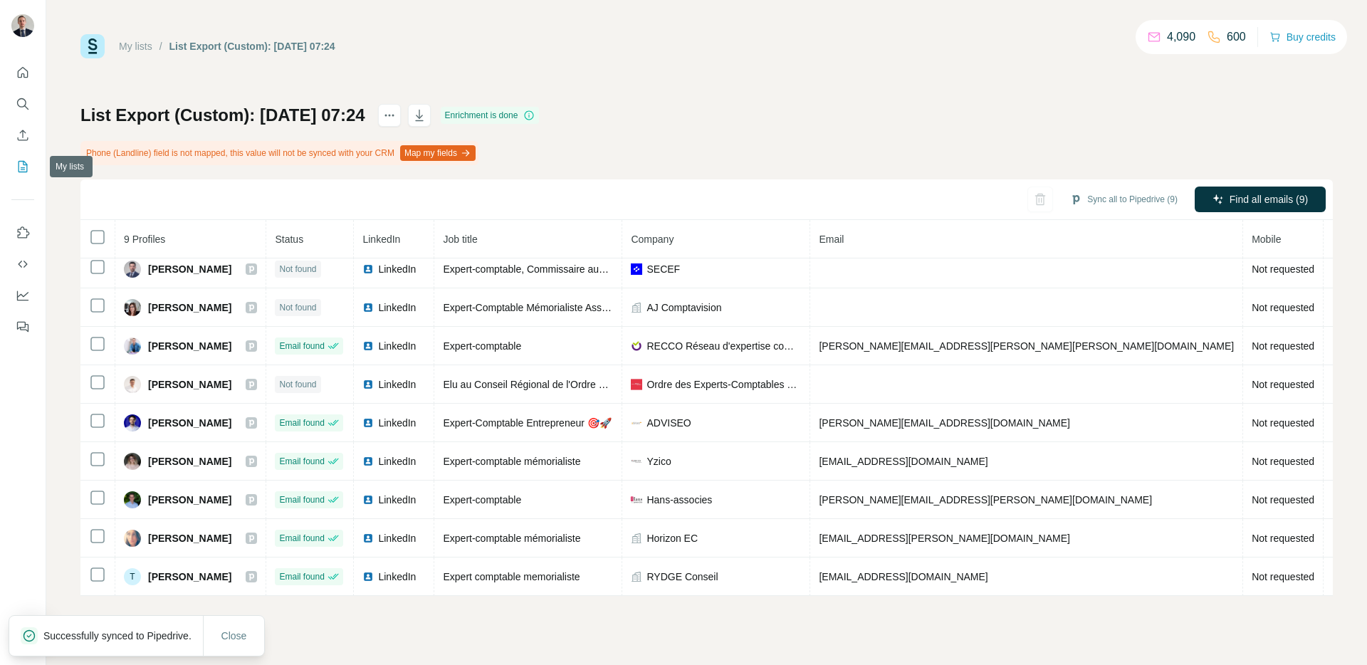
click at [16, 172] on icon "My lists" at bounding box center [23, 167] width 14 height 14
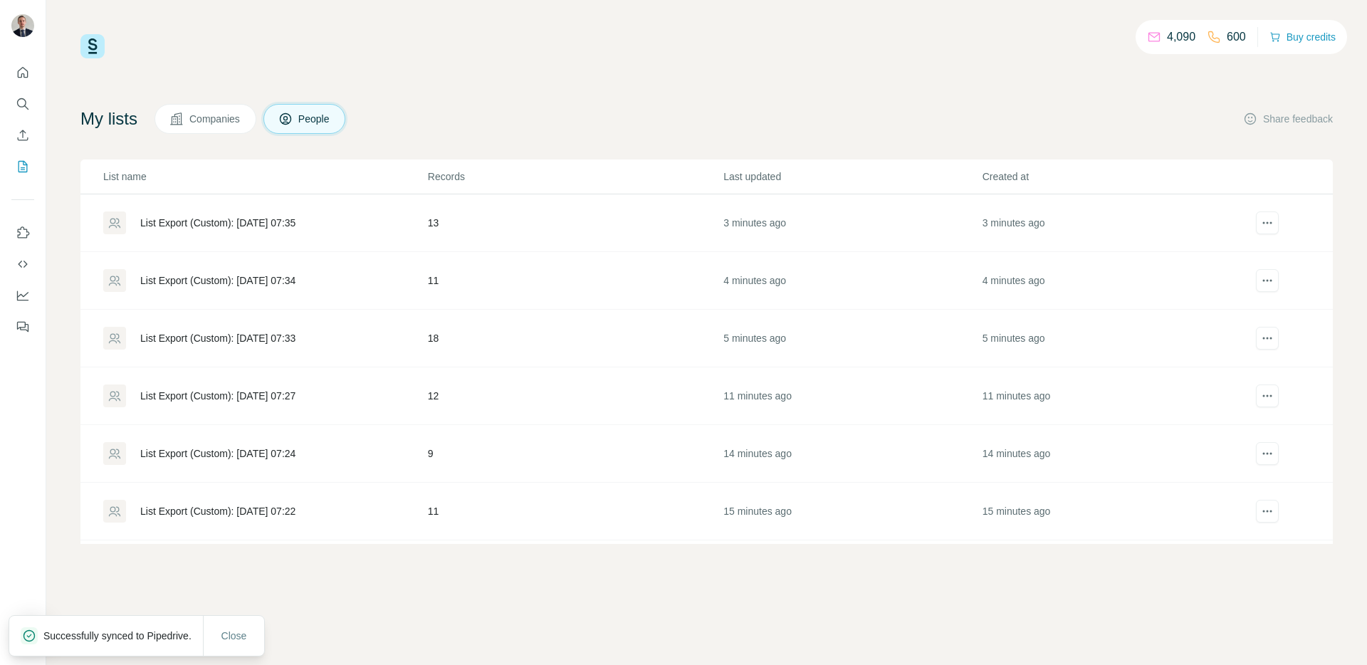
click at [259, 400] on div "List Export (Custom): [DATE] 07:27" at bounding box center [217, 396] width 155 height 14
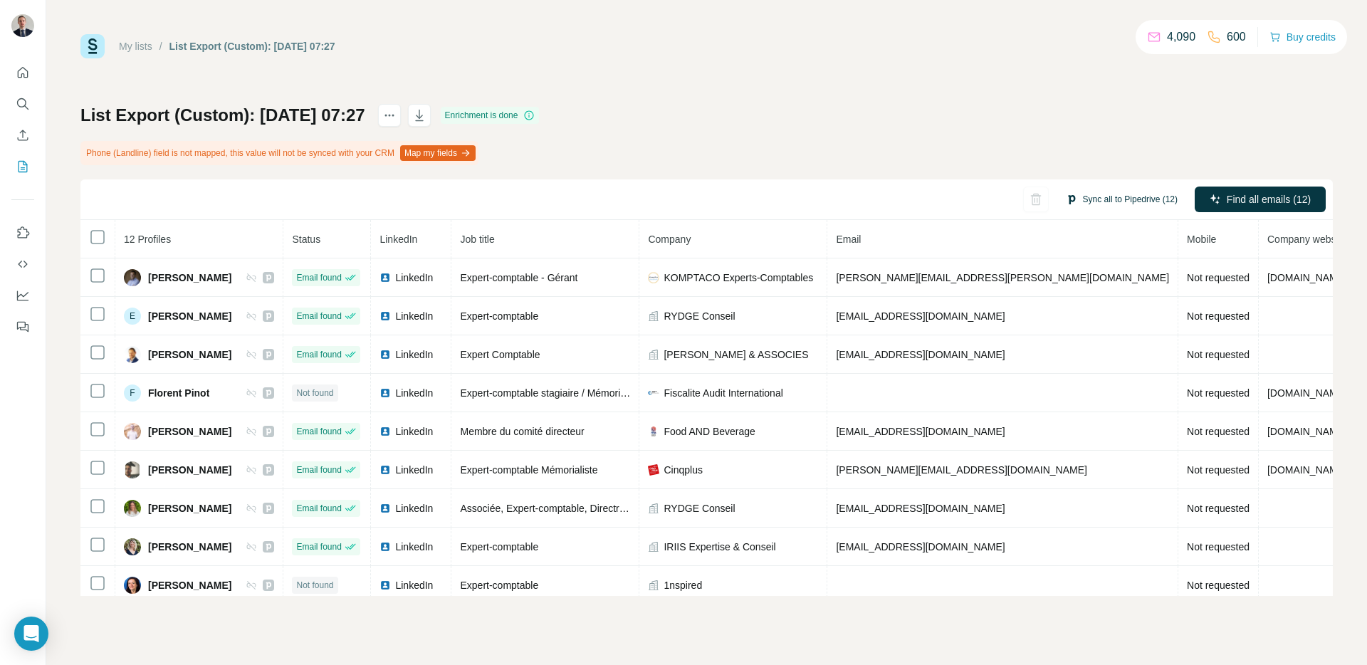
click at [1100, 199] on button "Sync all to Pipedrive (12)" at bounding box center [1122, 199] width 132 height 21
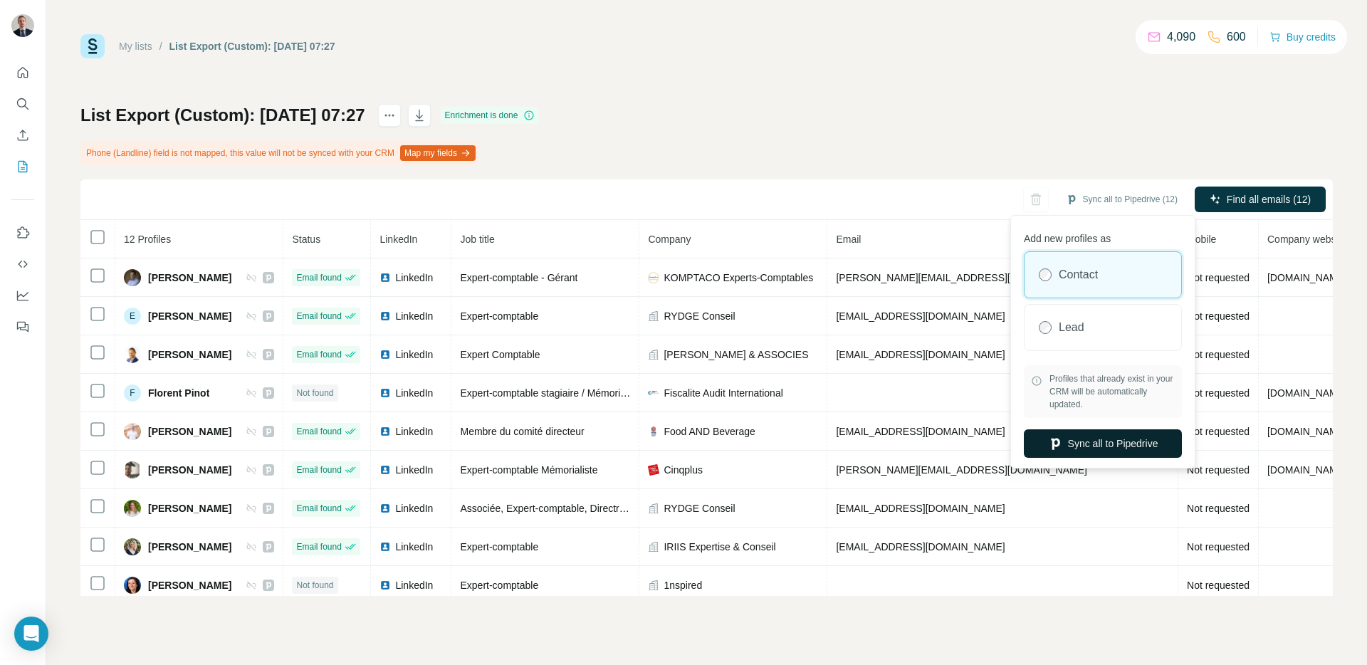
click at [1066, 449] on button "Sync all to Pipedrive" at bounding box center [1103, 443] width 158 height 28
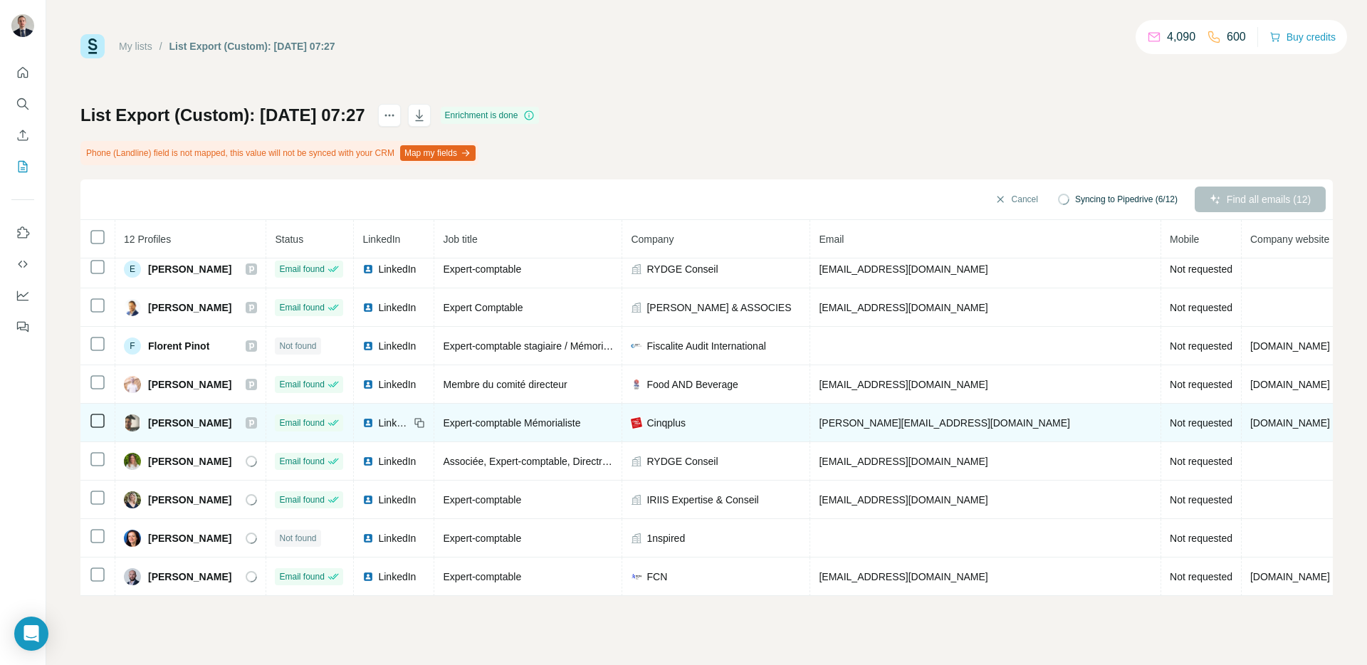
scroll to position [124, 0]
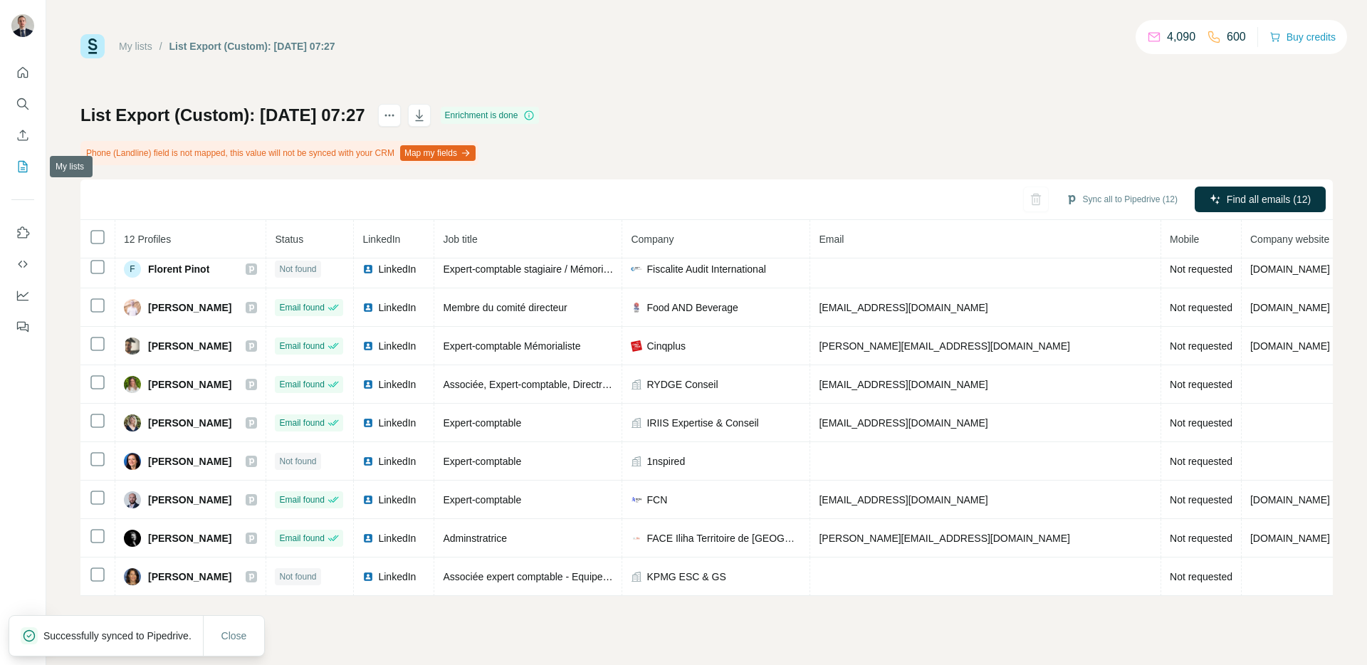
click at [14, 174] on button "My lists" at bounding box center [22, 167] width 23 height 26
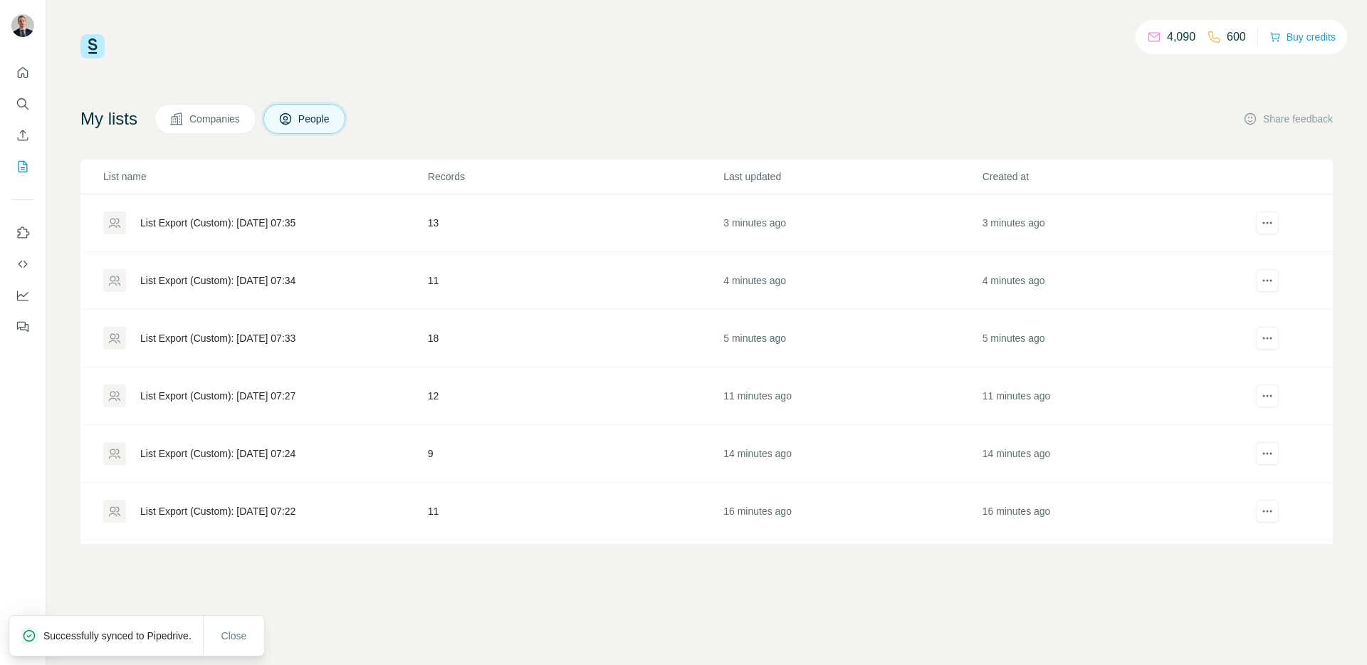
click at [238, 348] on div "List Export (Custom): [DATE] 07:33" at bounding box center [264, 338] width 323 height 23
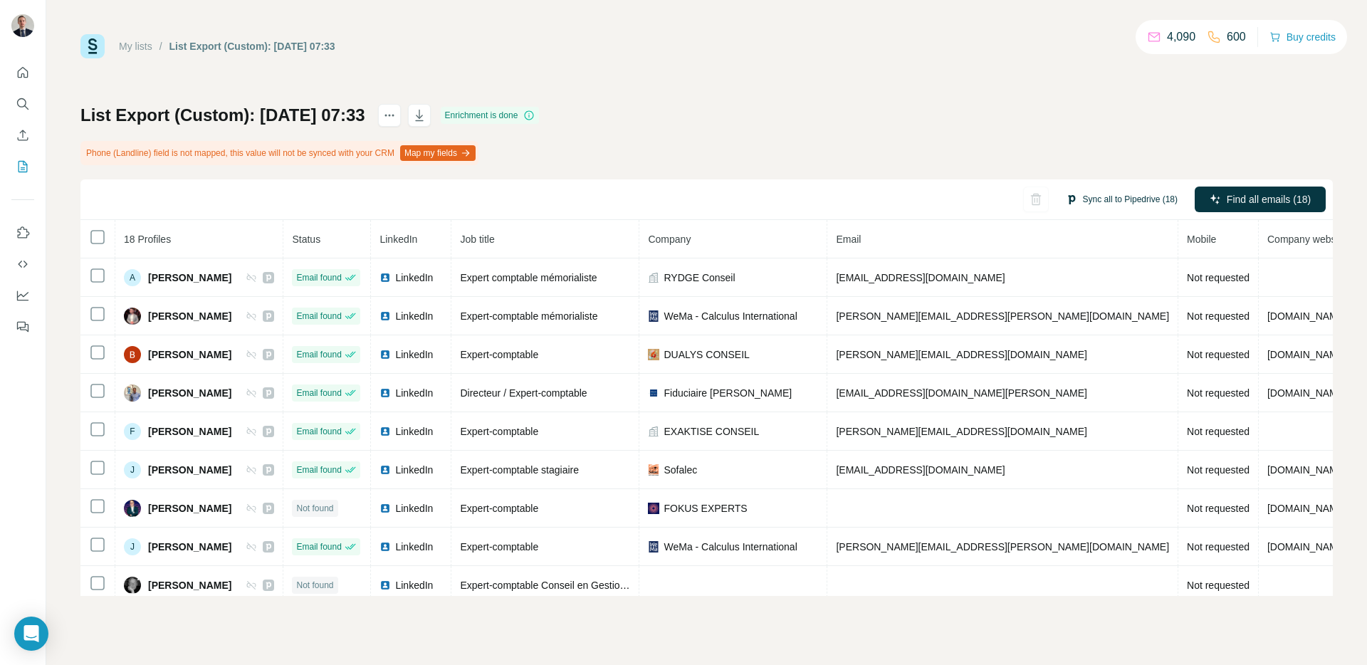
click at [1132, 196] on button "Sync all to Pipedrive (18)" at bounding box center [1122, 199] width 132 height 21
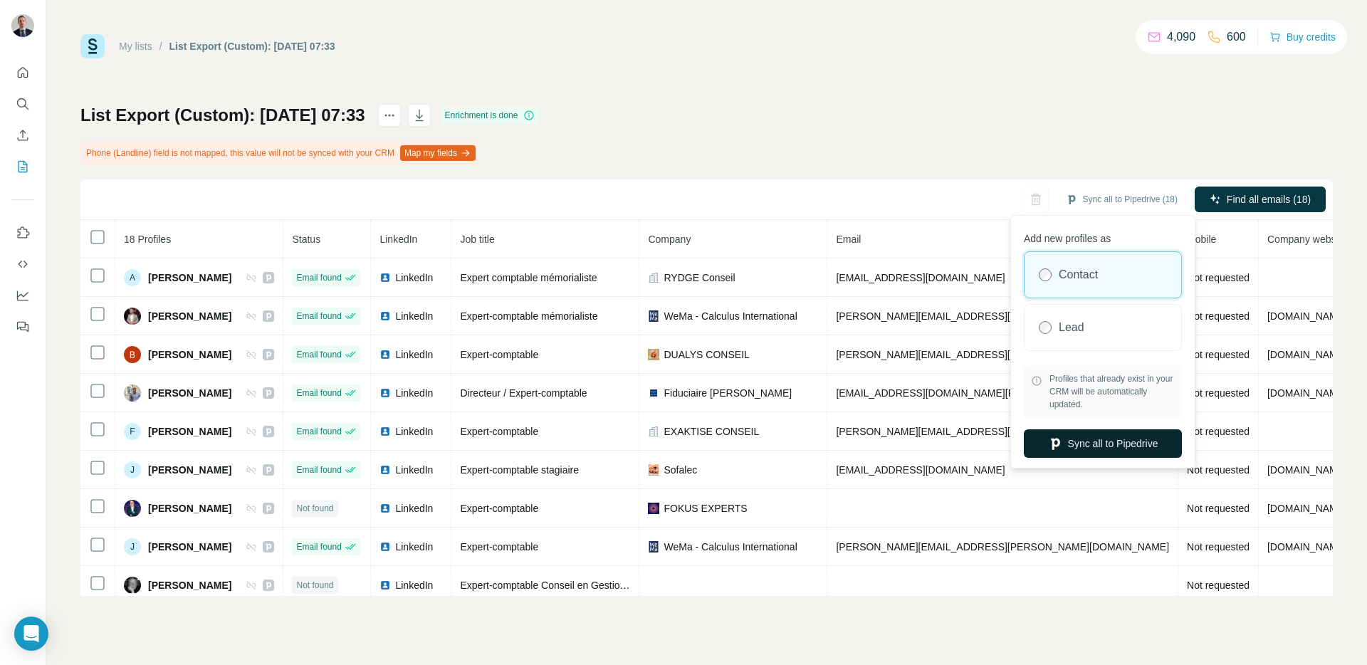
click at [1070, 439] on button "Sync all to Pipedrive" at bounding box center [1103, 443] width 158 height 28
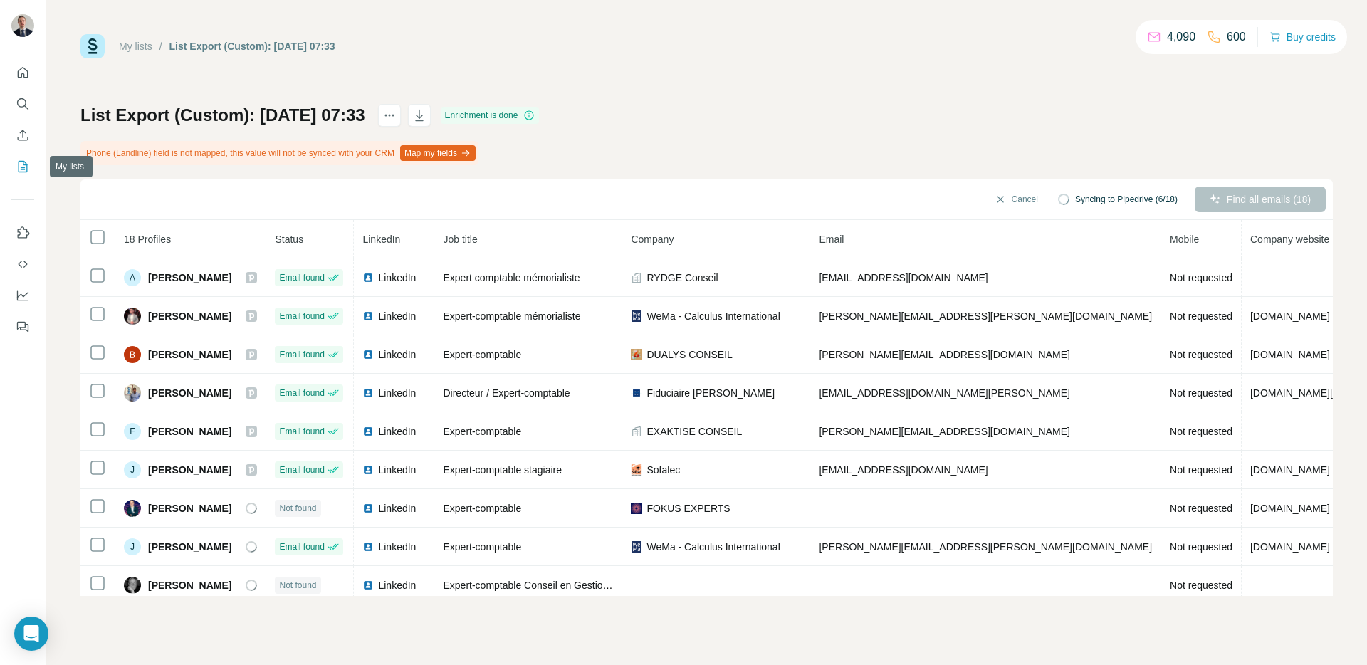
click at [16, 172] on icon "My lists" at bounding box center [23, 167] width 14 height 14
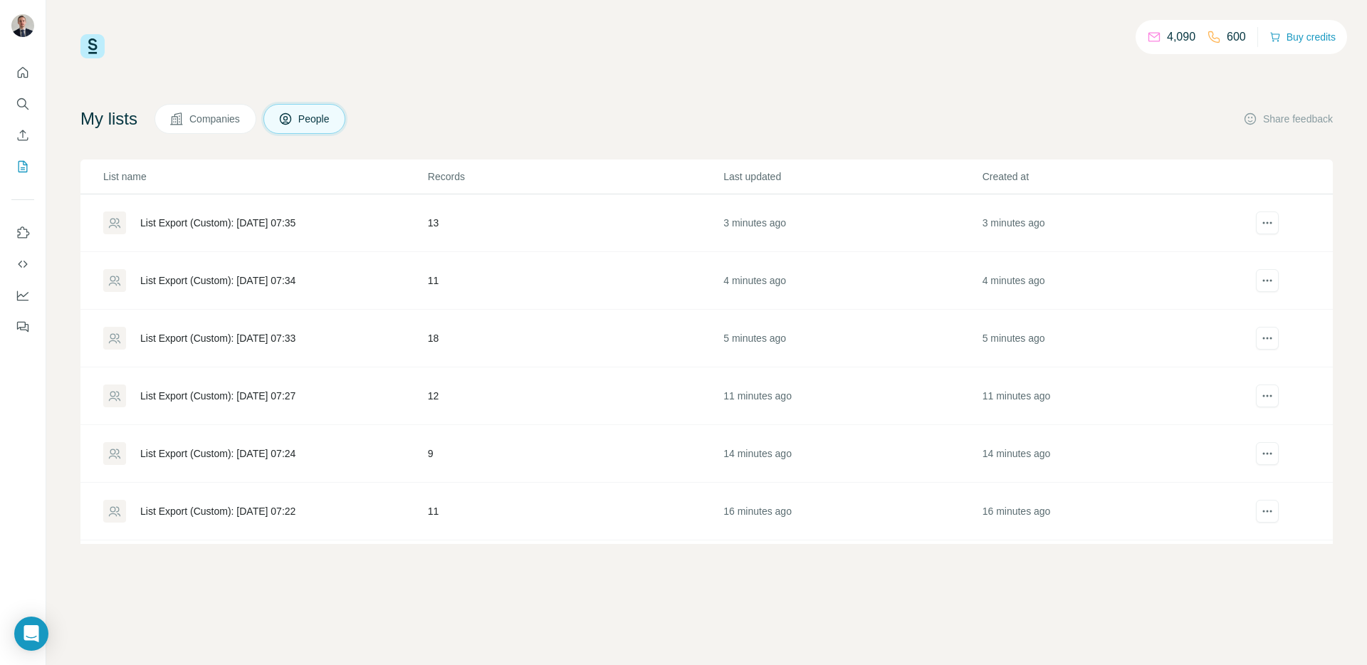
click at [256, 278] on div "List Export (Custom): [DATE] 07:34" at bounding box center [217, 280] width 155 height 14
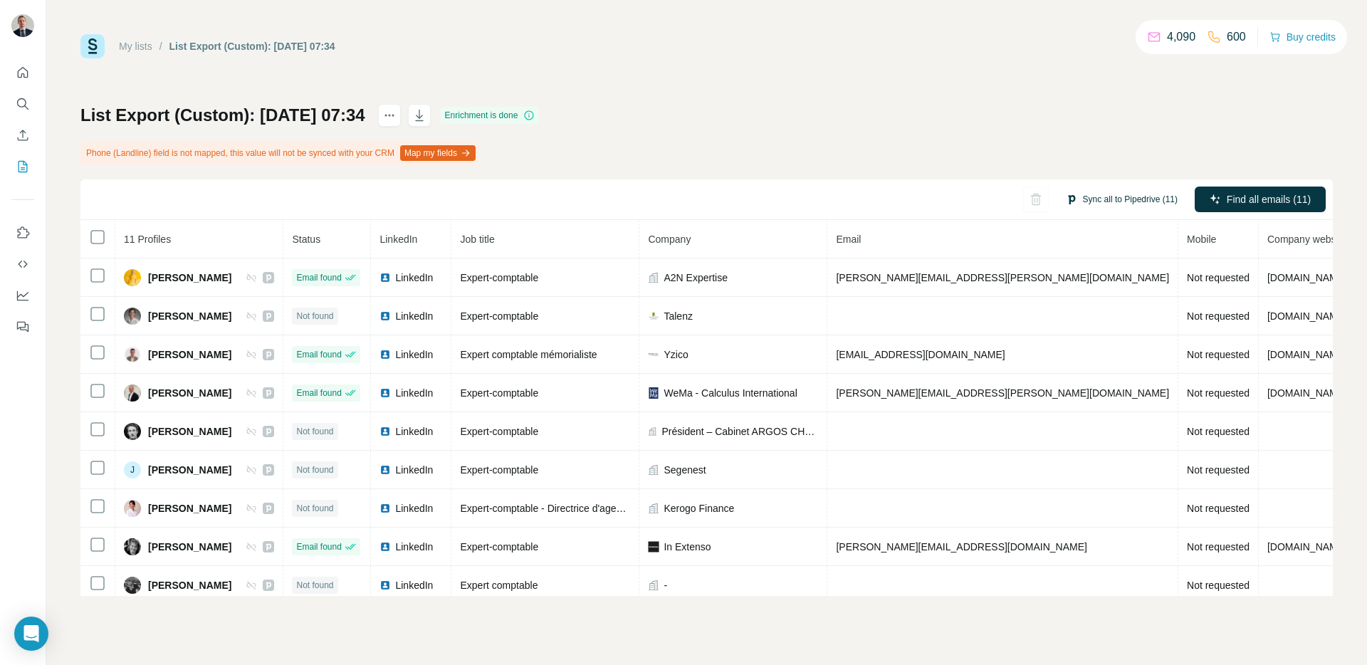
click at [1117, 202] on button "Sync all to Pipedrive (11)" at bounding box center [1122, 199] width 132 height 21
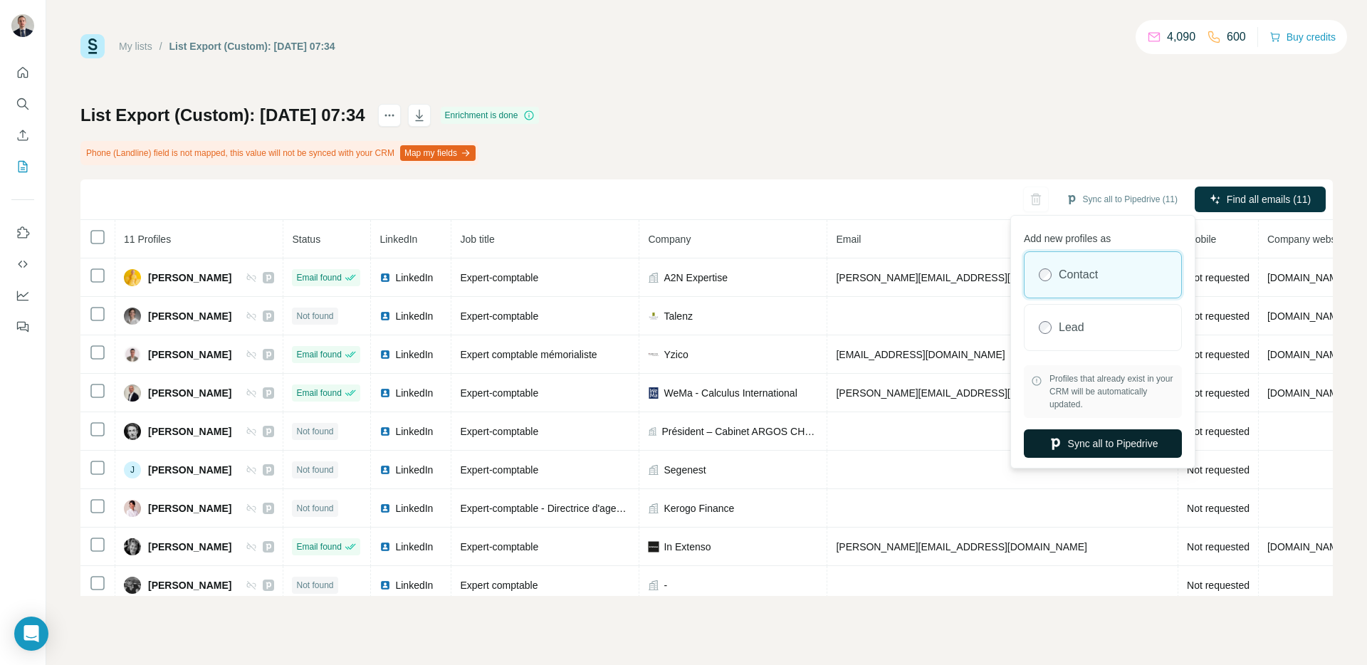
click at [1085, 444] on button "Sync all to Pipedrive" at bounding box center [1103, 443] width 158 height 28
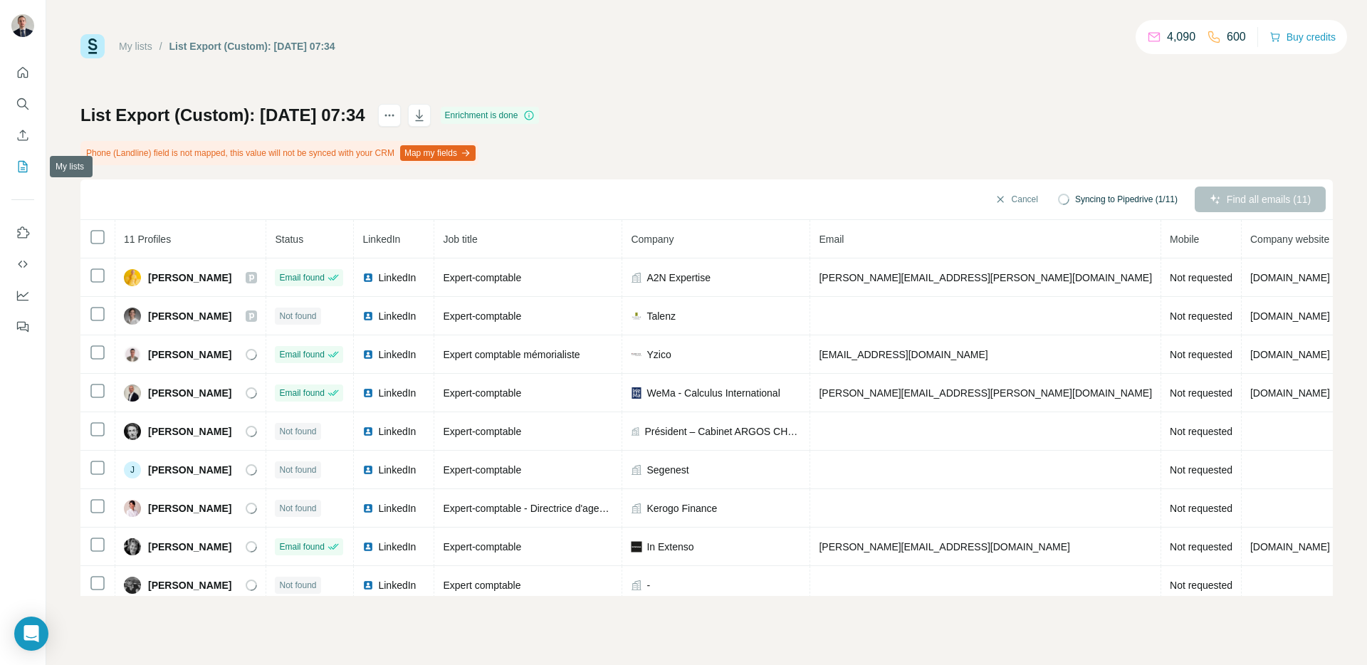
click at [31, 166] on button "My lists" at bounding box center [22, 167] width 23 height 26
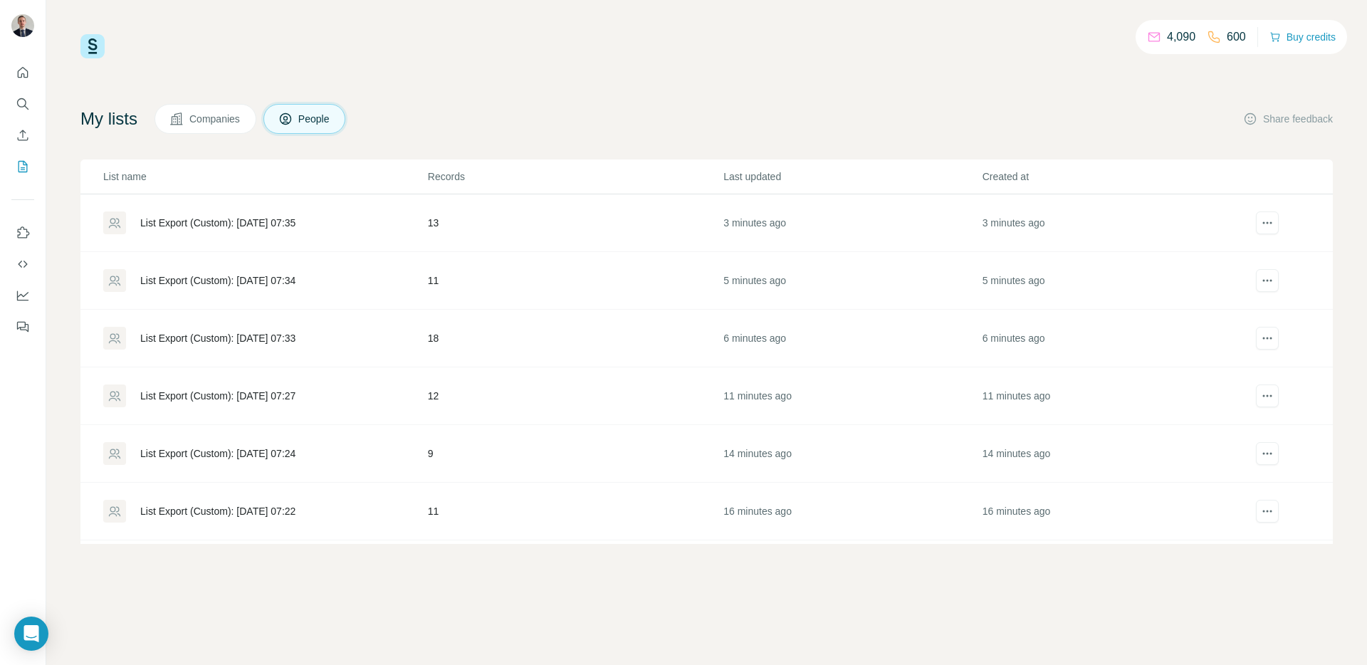
click at [296, 221] on div "List Export (Custom): [DATE] 07:35" at bounding box center [217, 223] width 155 height 14
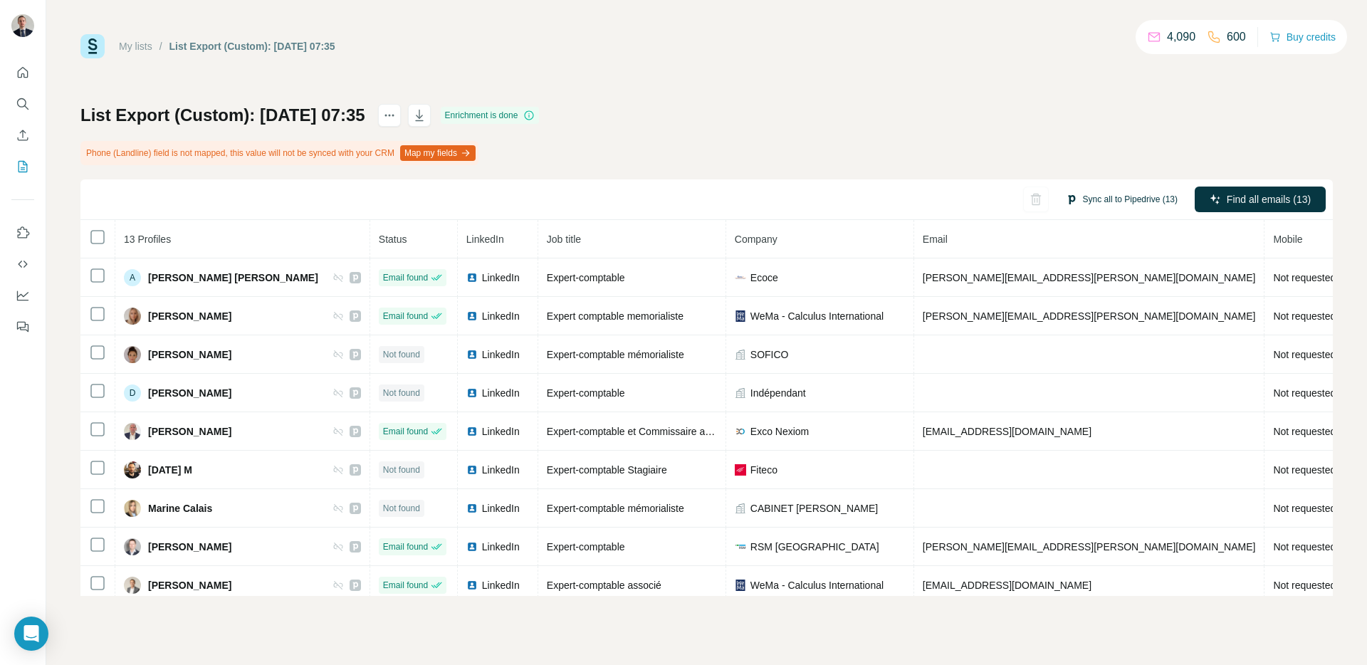
click at [1134, 198] on button "Sync all to Pipedrive (13)" at bounding box center [1122, 199] width 132 height 21
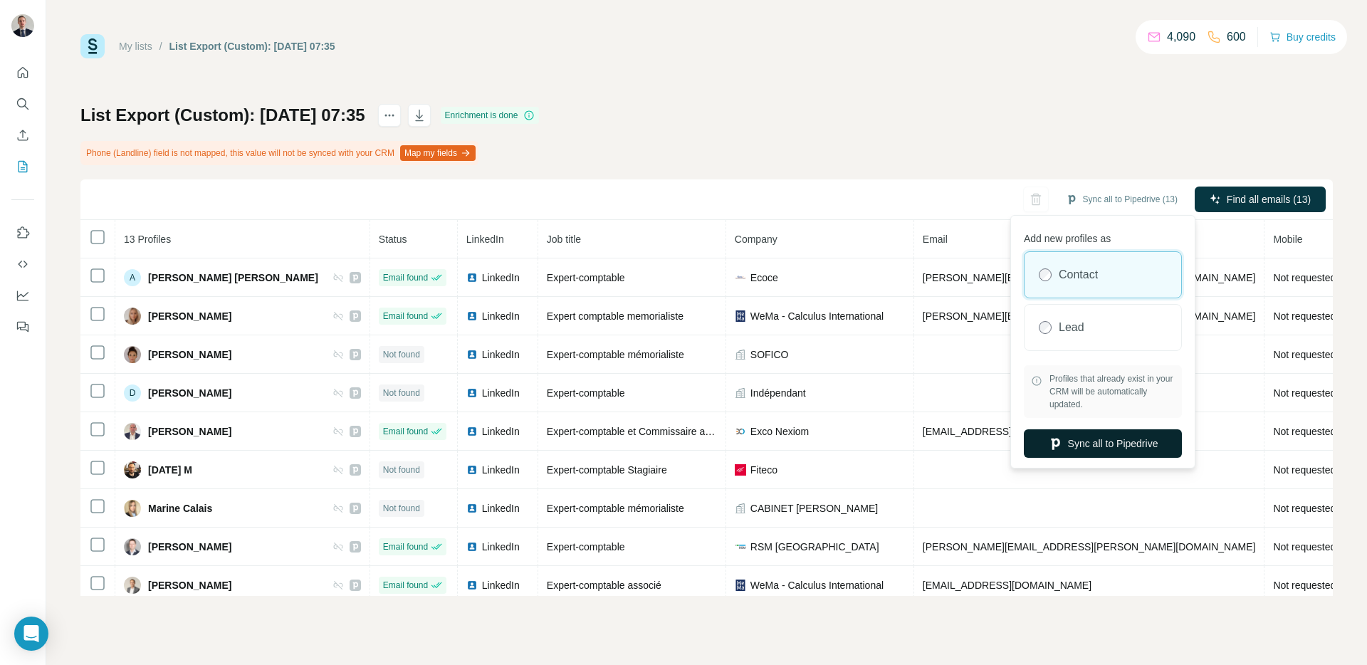
click at [1060, 441] on button "Sync all to Pipedrive" at bounding box center [1103, 443] width 158 height 28
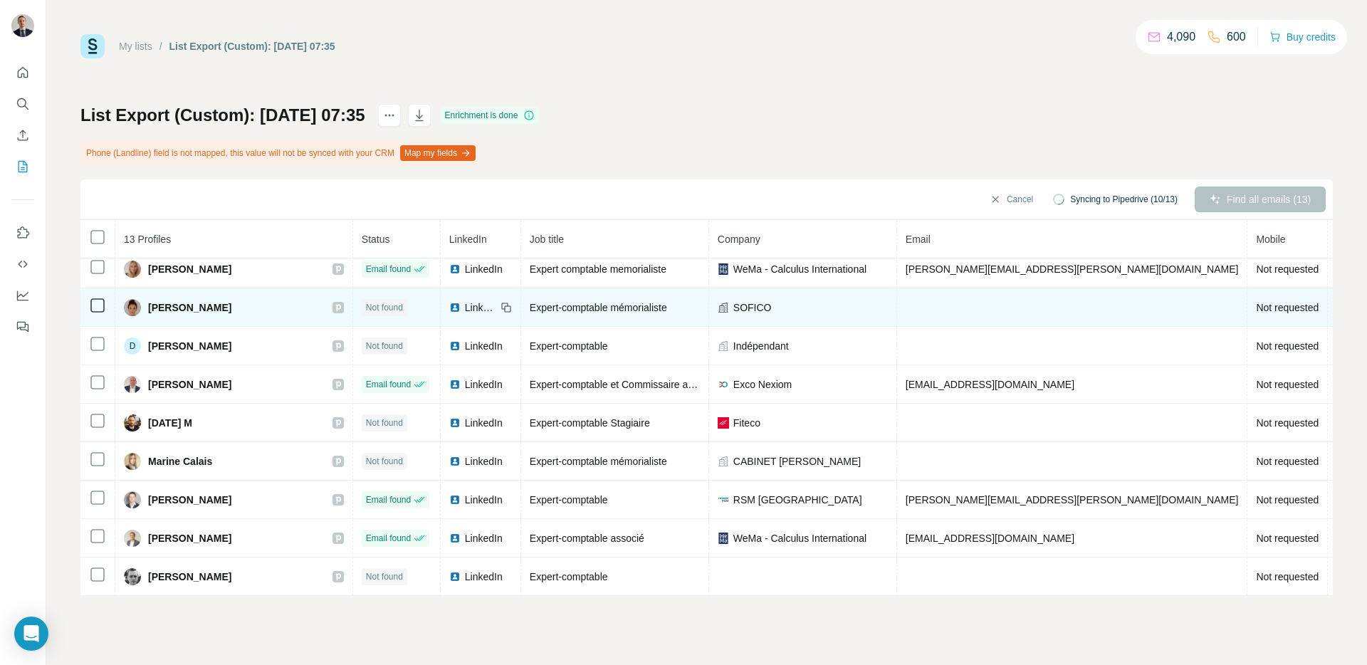
scroll to position [162, 0]
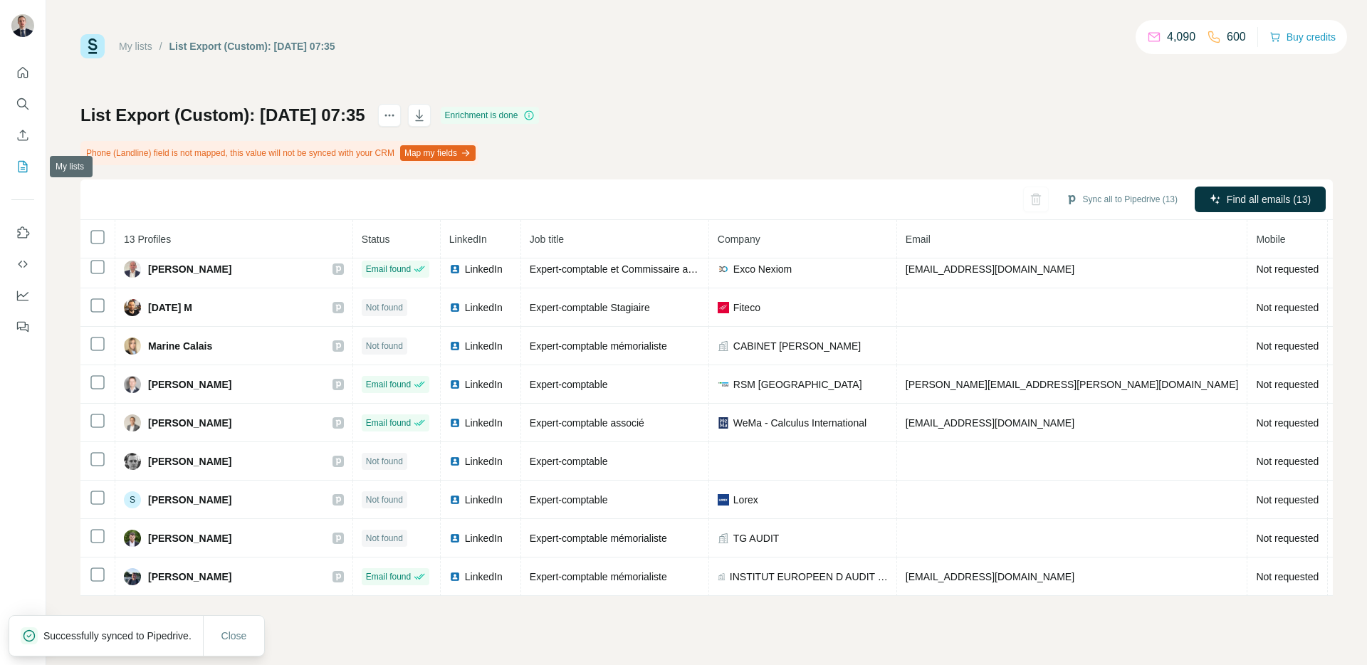
click at [14, 169] on button "My lists" at bounding box center [22, 167] width 23 height 26
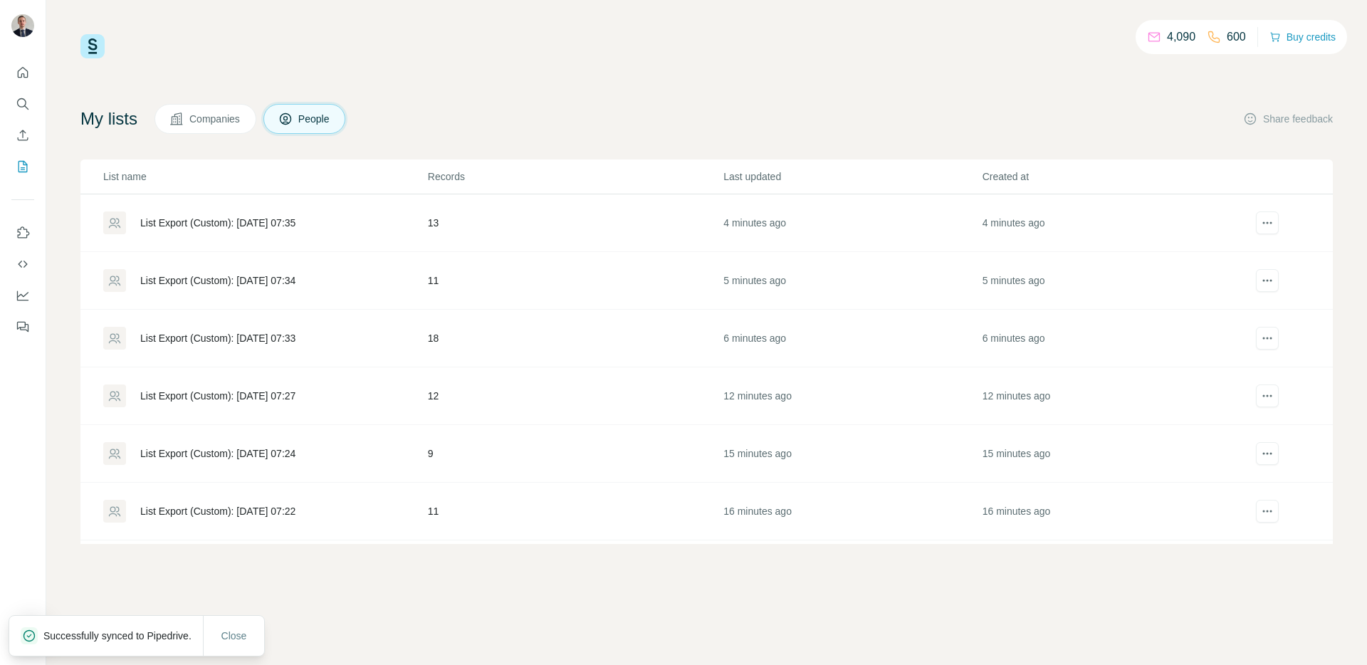
click at [249, 290] on div "List Export (Custom): [DATE] 07:34" at bounding box center [264, 280] width 323 height 23
